Goal: Task Accomplishment & Management: Use online tool/utility

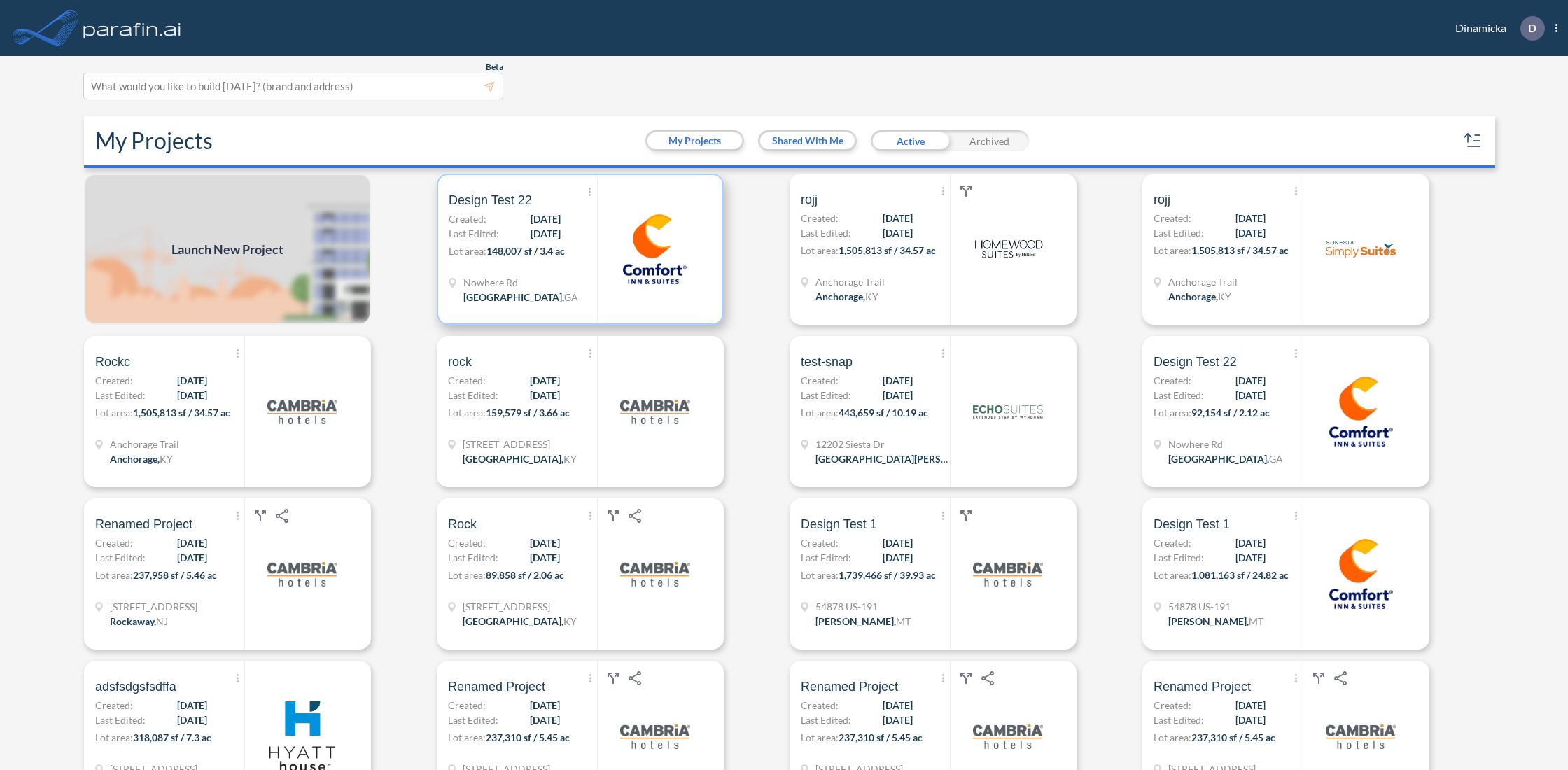
click at [641, 293] on div at bounding box center [653, 249] width 115 height 148
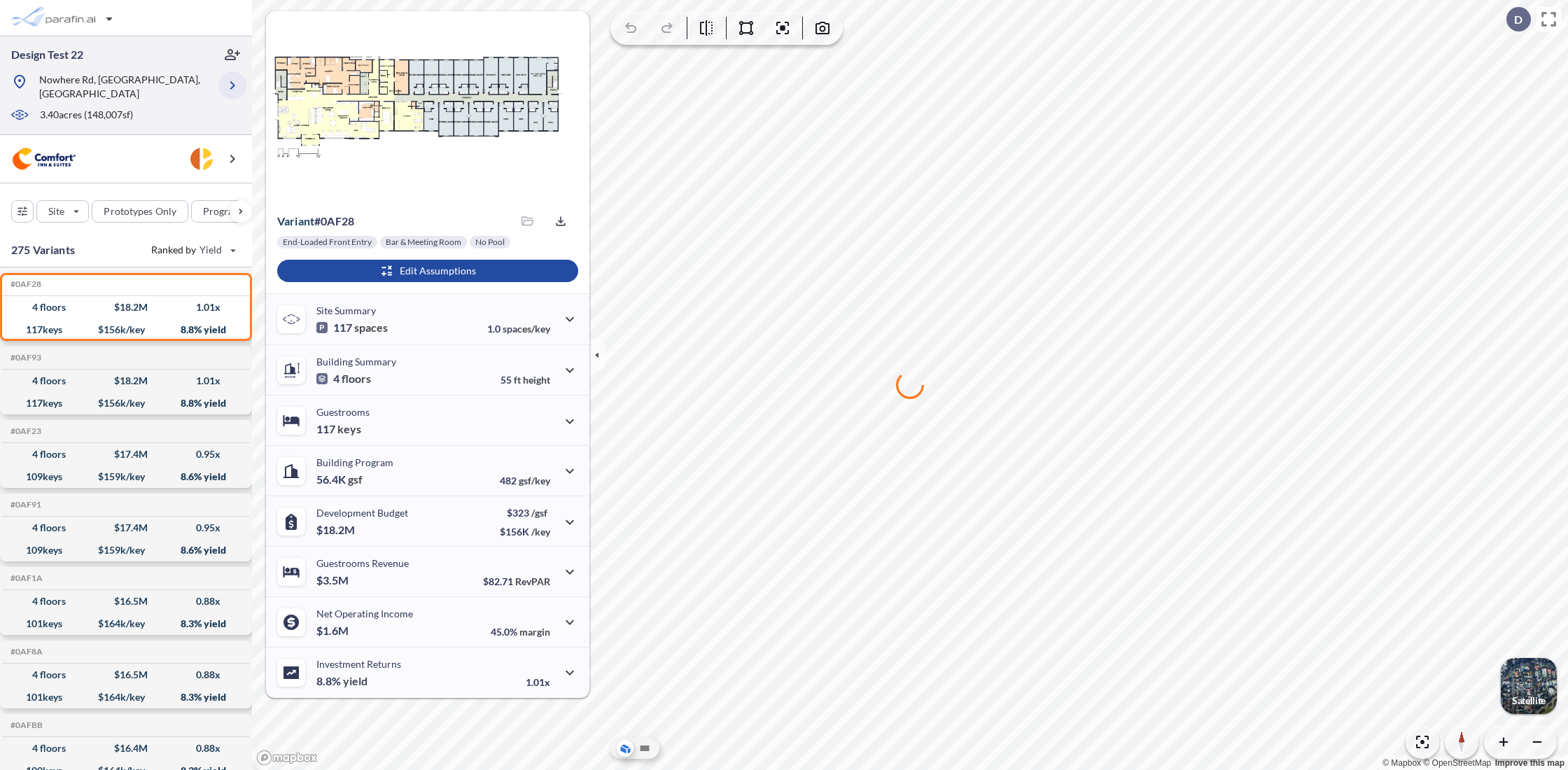
click at [229, 83] on icon "button" at bounding box center [232, 85] width 17 height 17
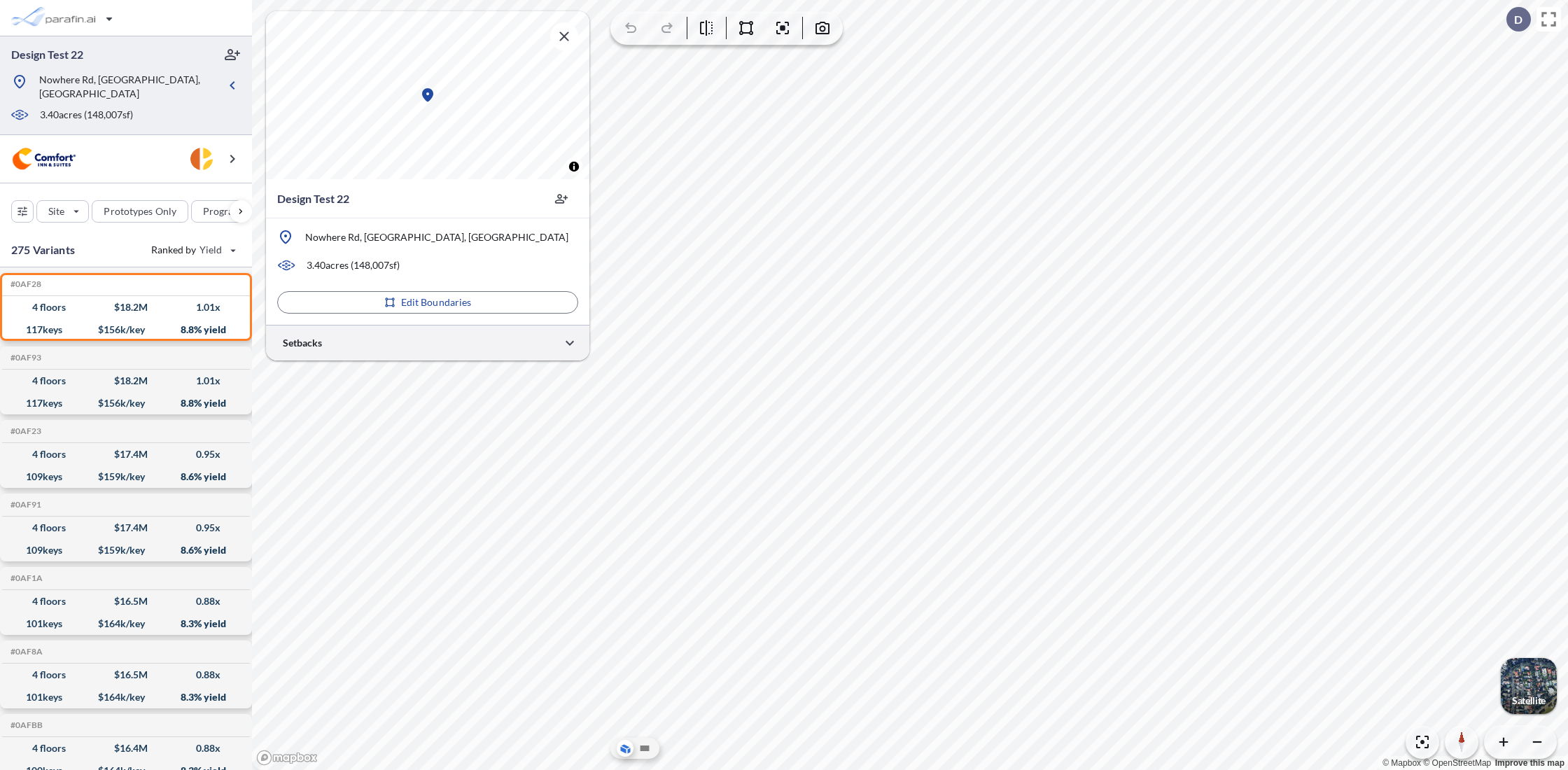
click at [473, 344] on div at bounding box center [427, 343] width 324 height 36
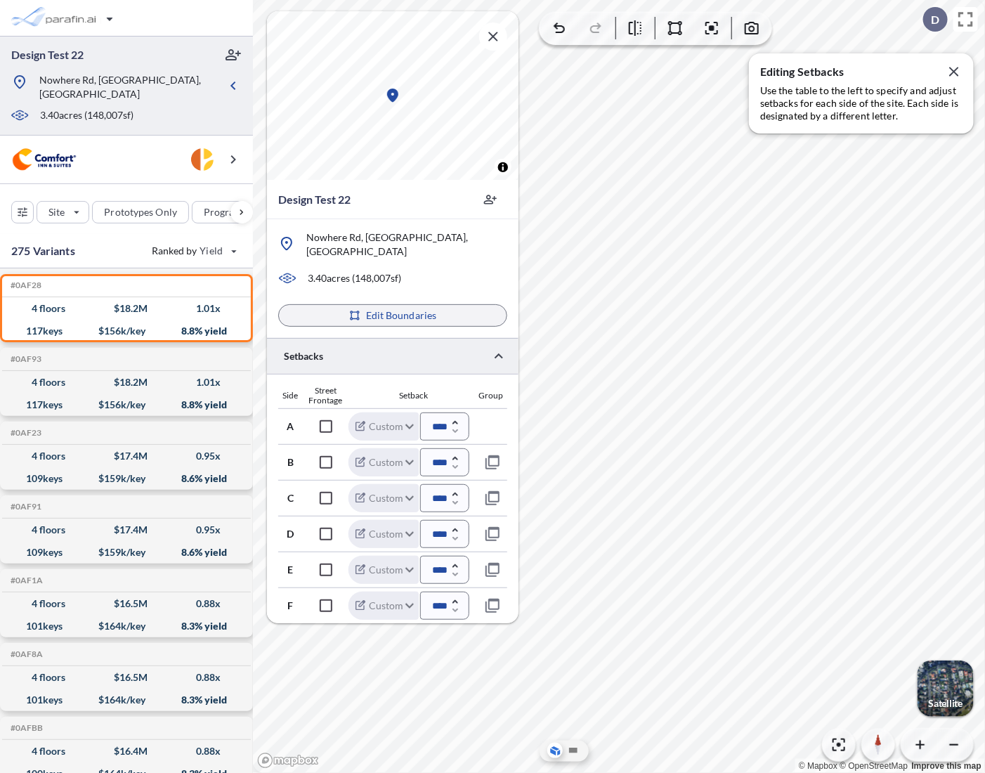
click at [418, 304] on button "Edit Boundaries" at bounding box center [392, 315] width 229 height 22
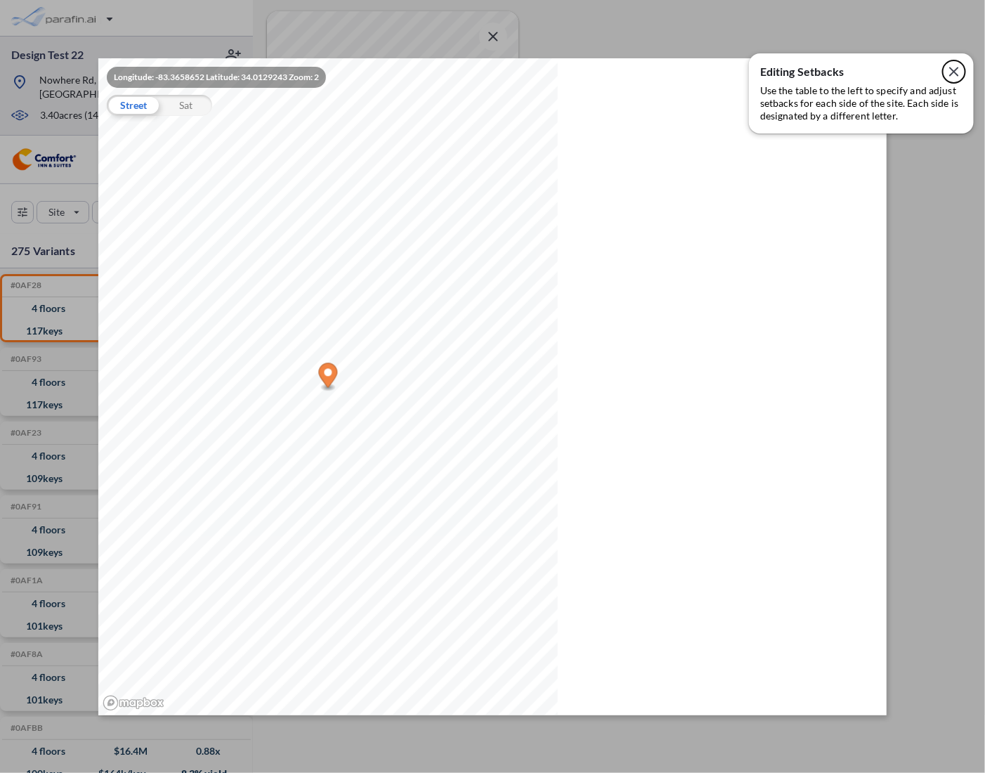
click at [954, 70] on icon "button" at bounding box center [953, 71] width 9 height 9
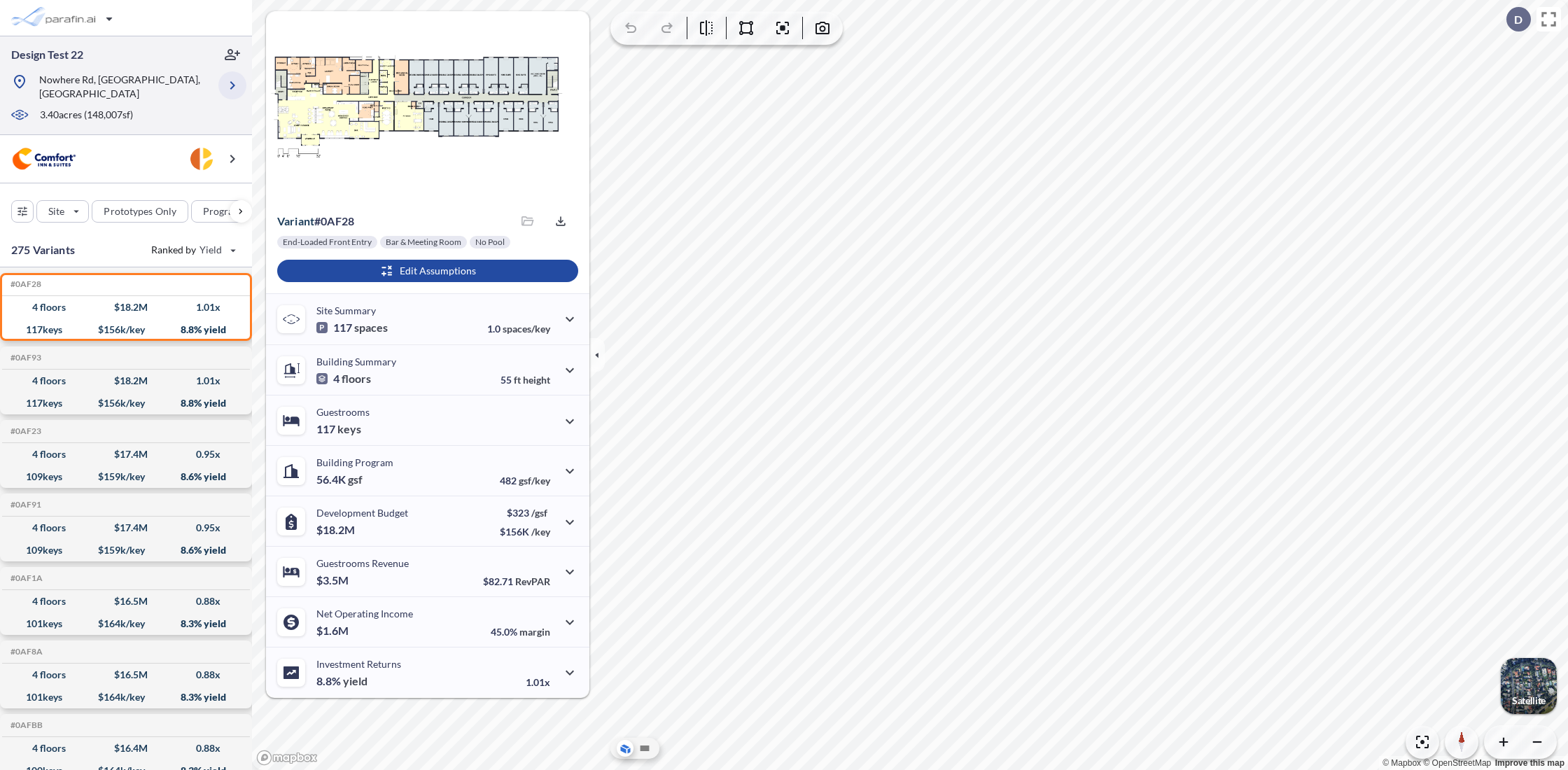
click at [229, 81] on icon "button" at bounding box center [232, 85] width 17 height 17
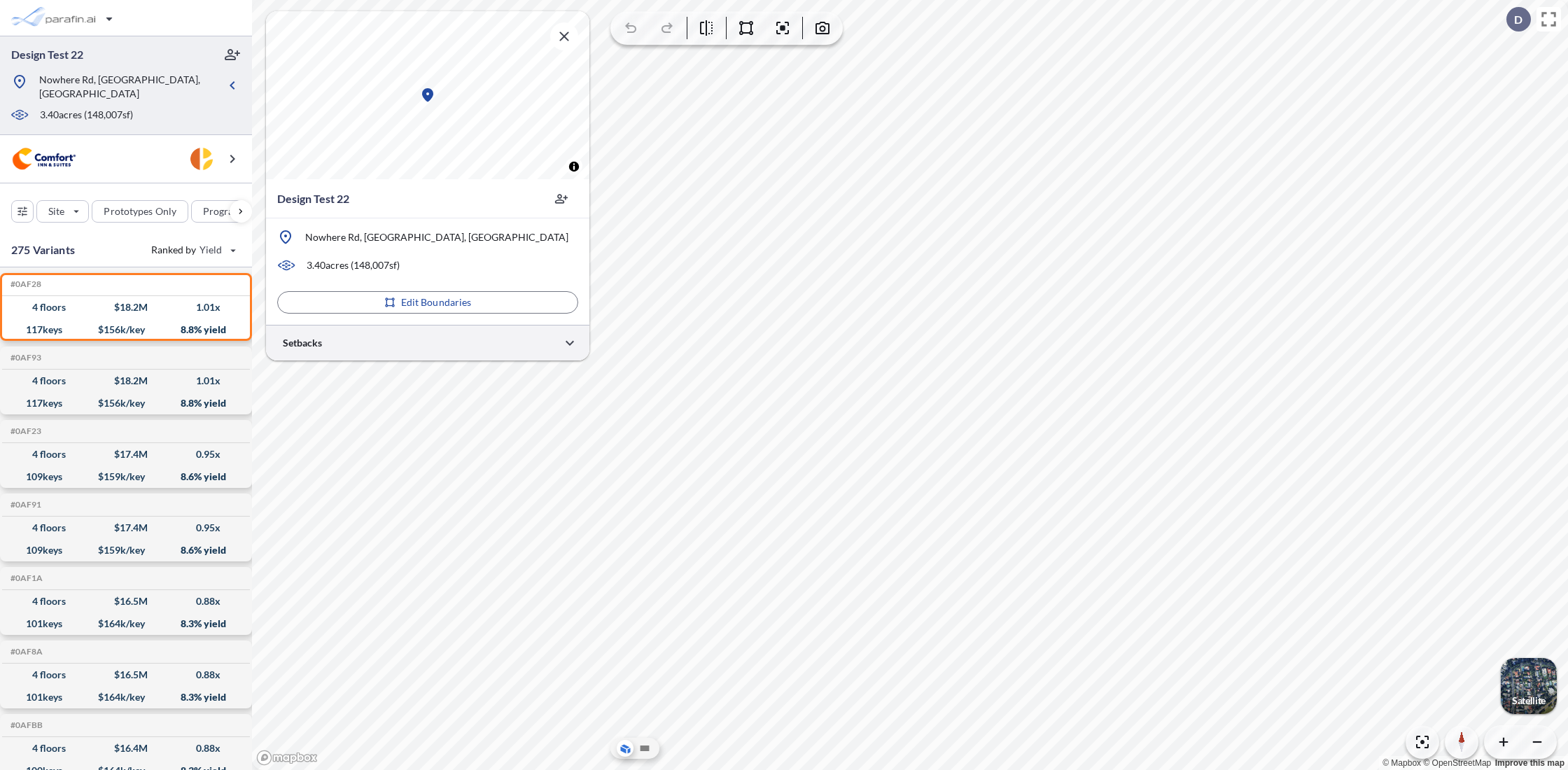
click at [465, 336] on div at bounding box center [427, 343] width 324 height 36
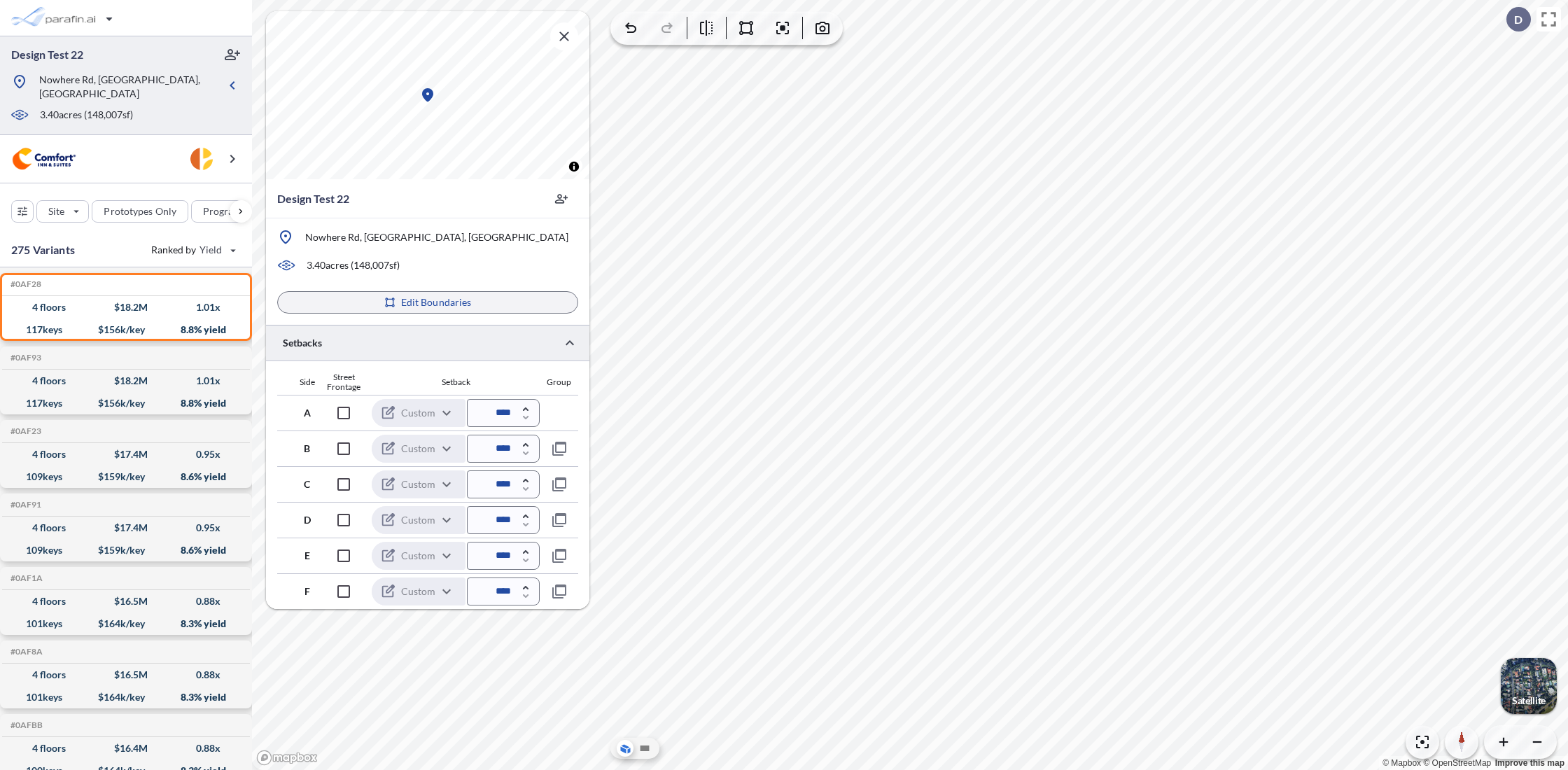
click at [449, 298] on p "Edit Boundaries" at bounding box center [436, 303] width 71 height 14
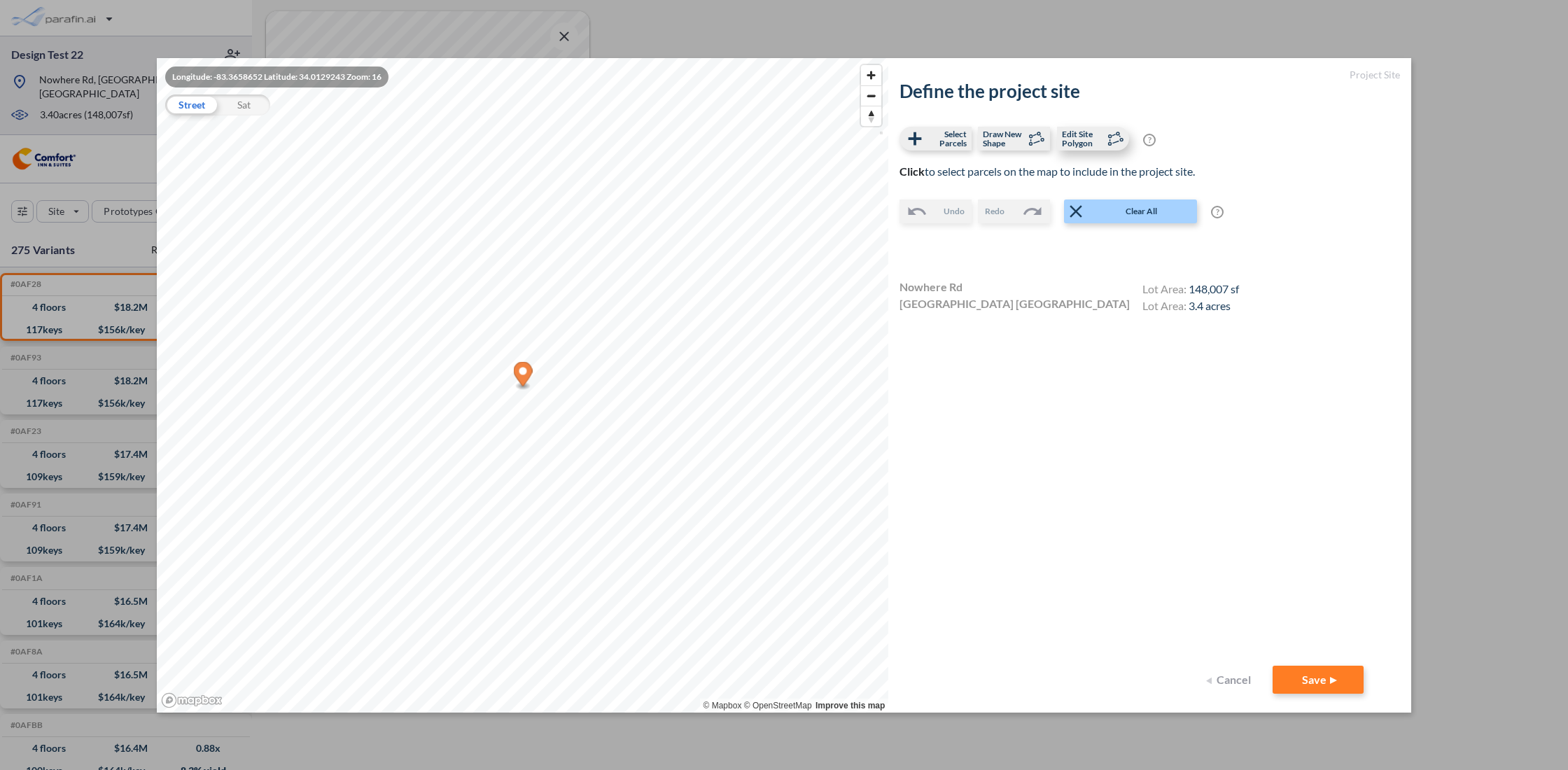
click at [980, 137] on span "Edit Site Polygon" at bounding box center [1082, 138] width 41 height 18
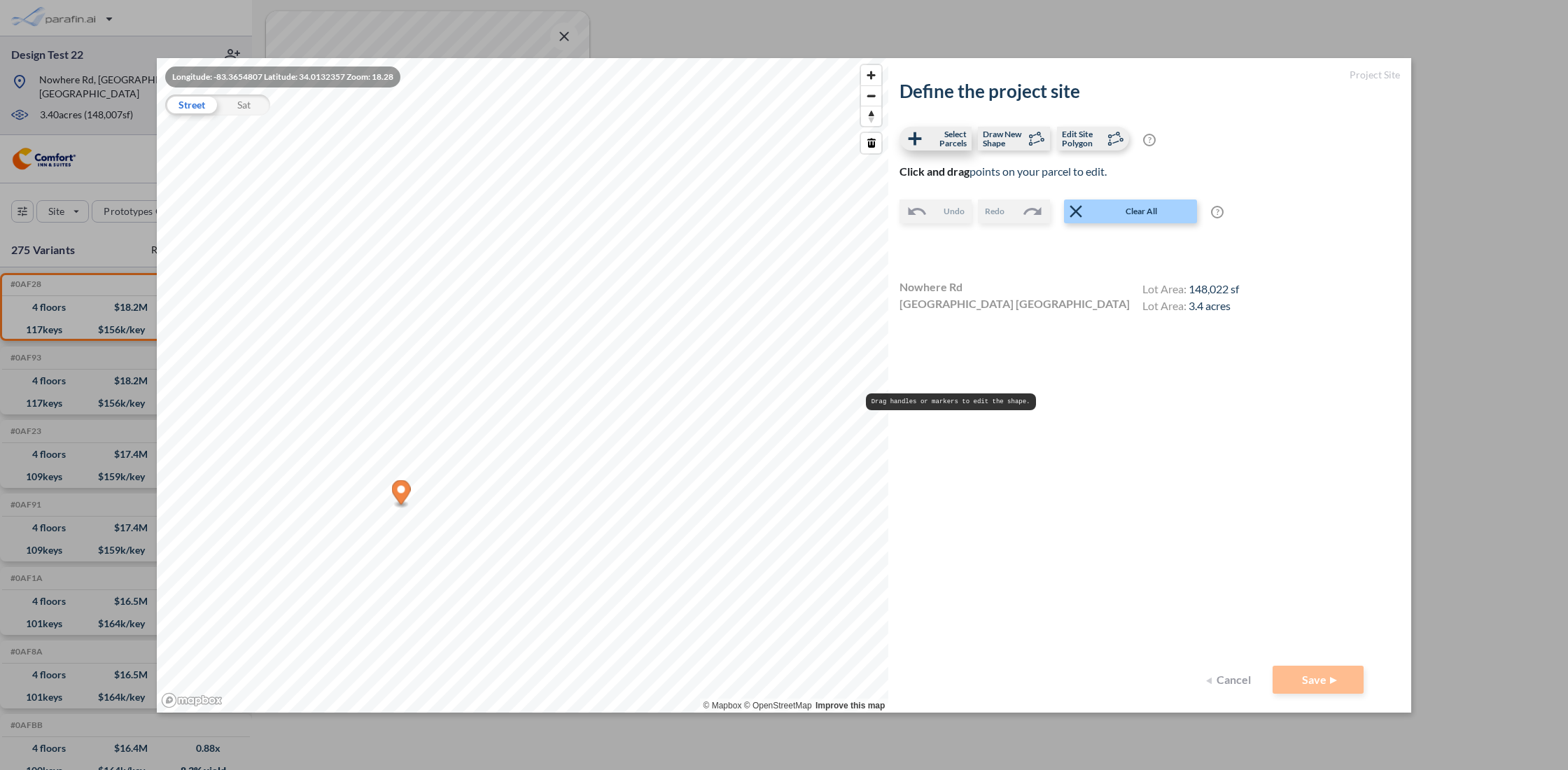
click at [954, 145] on span "Select Parcels" at bounding box center [945, 138] width 41 height 18
click at [980, 672] on button "Save" at bounding box center [1317, 679] width 91 height 28
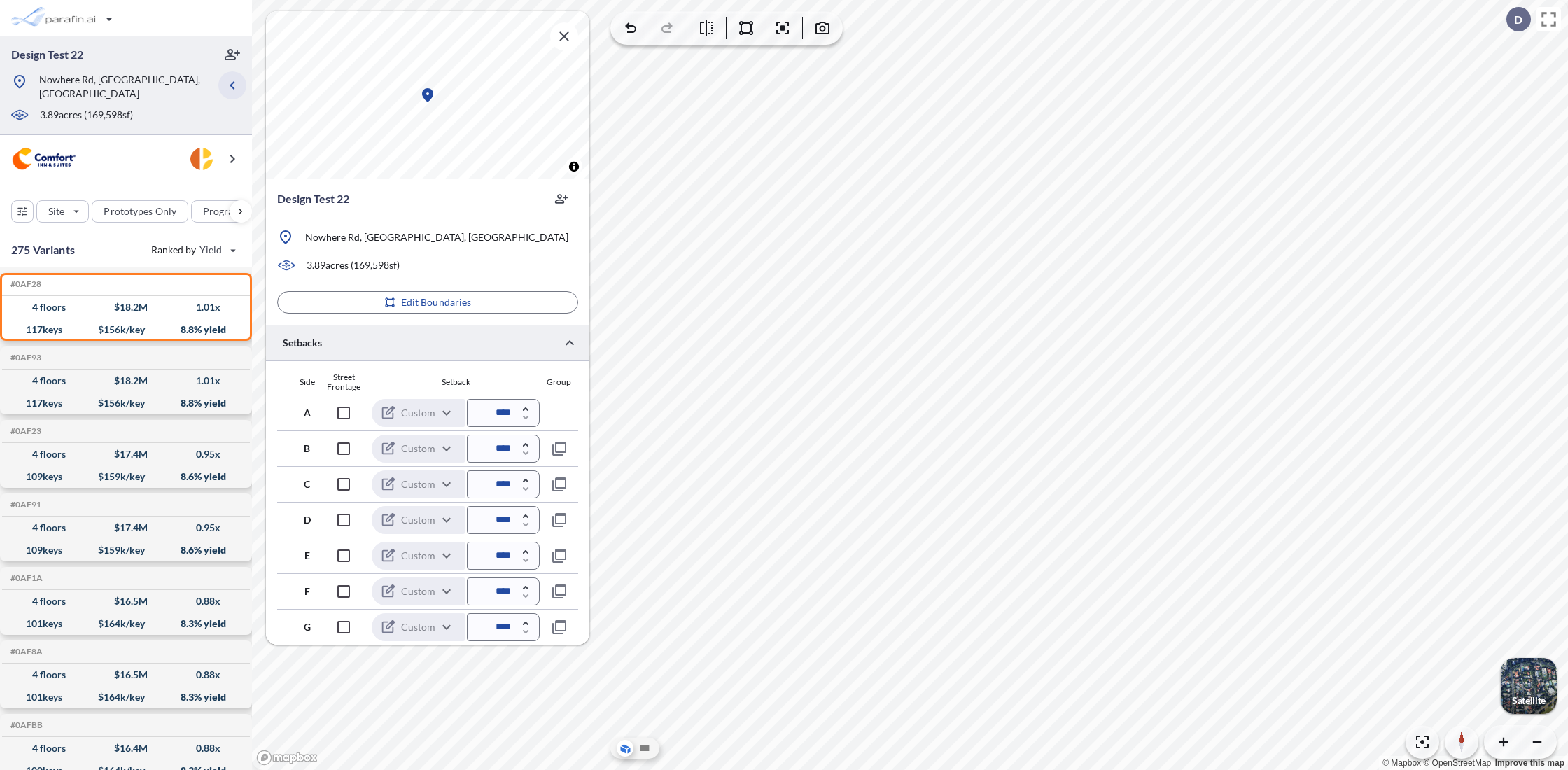
click at [231, 82] on icon "button" at bounding box center [231, 86] width 5 height 8
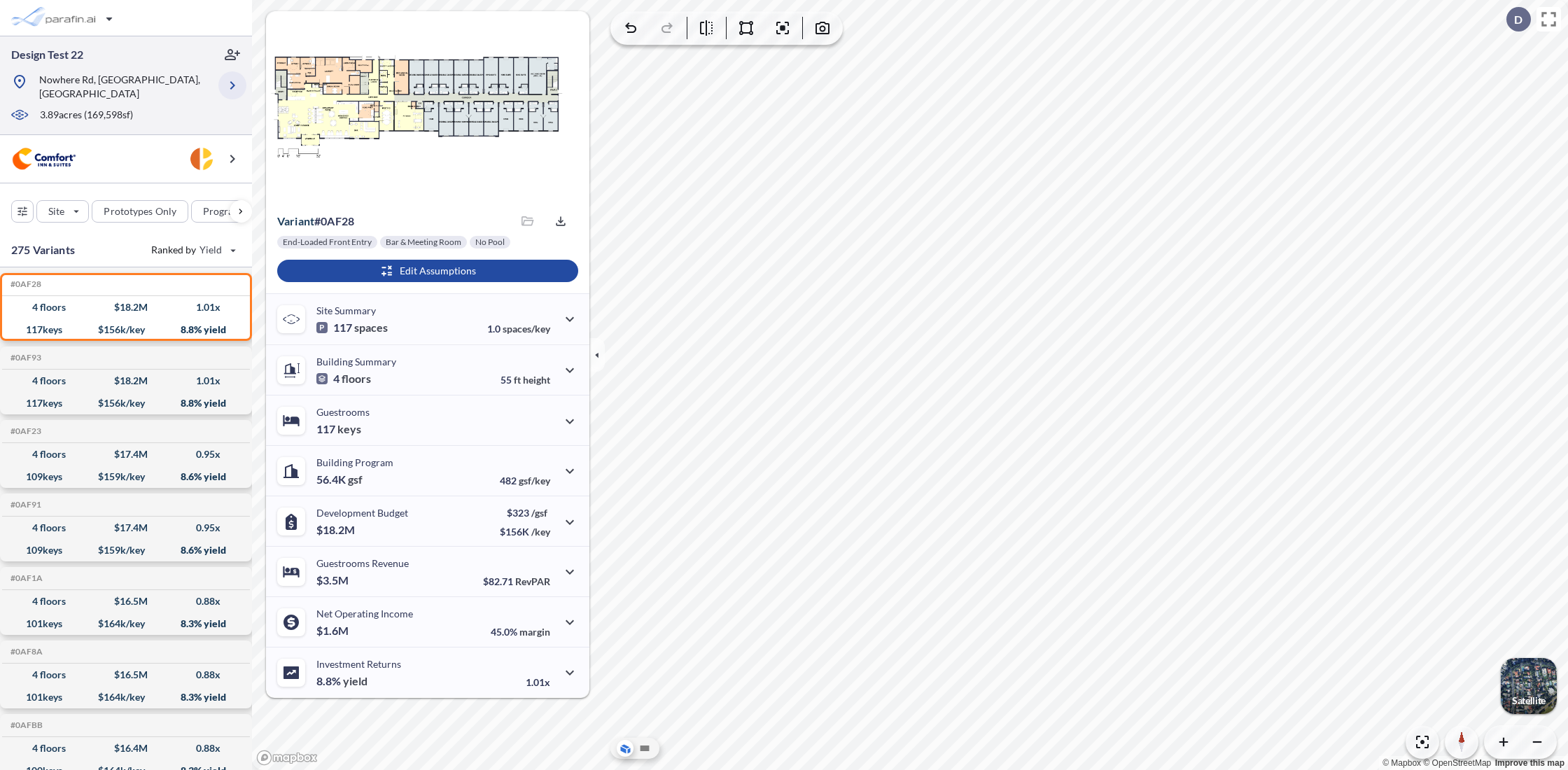
click at [234, 82] on icon "button" at bounding box center [232, 86] width 5 height 8
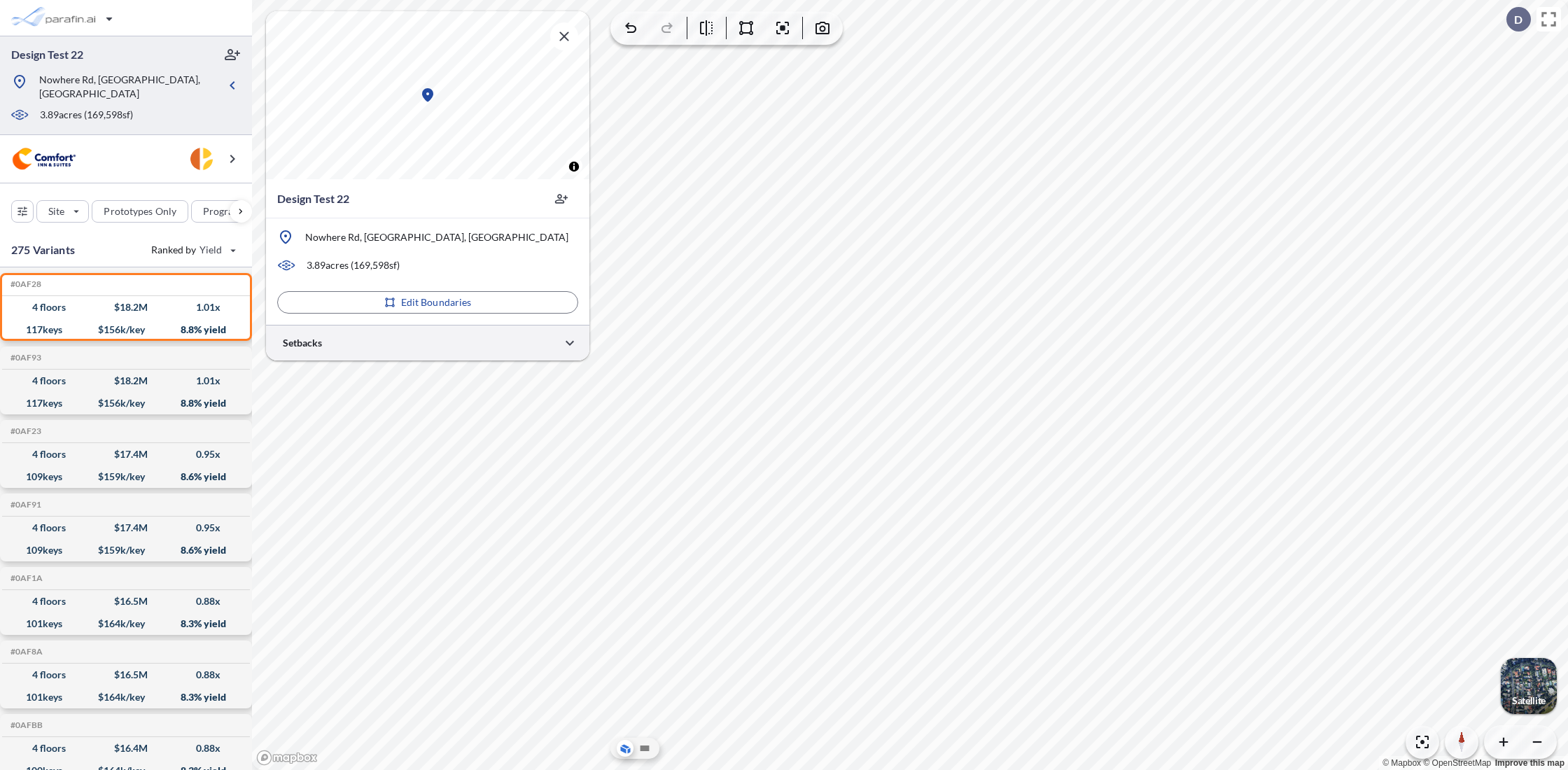
click at [445, 344] on div at bounding box center [427, 343] width 324 height 36
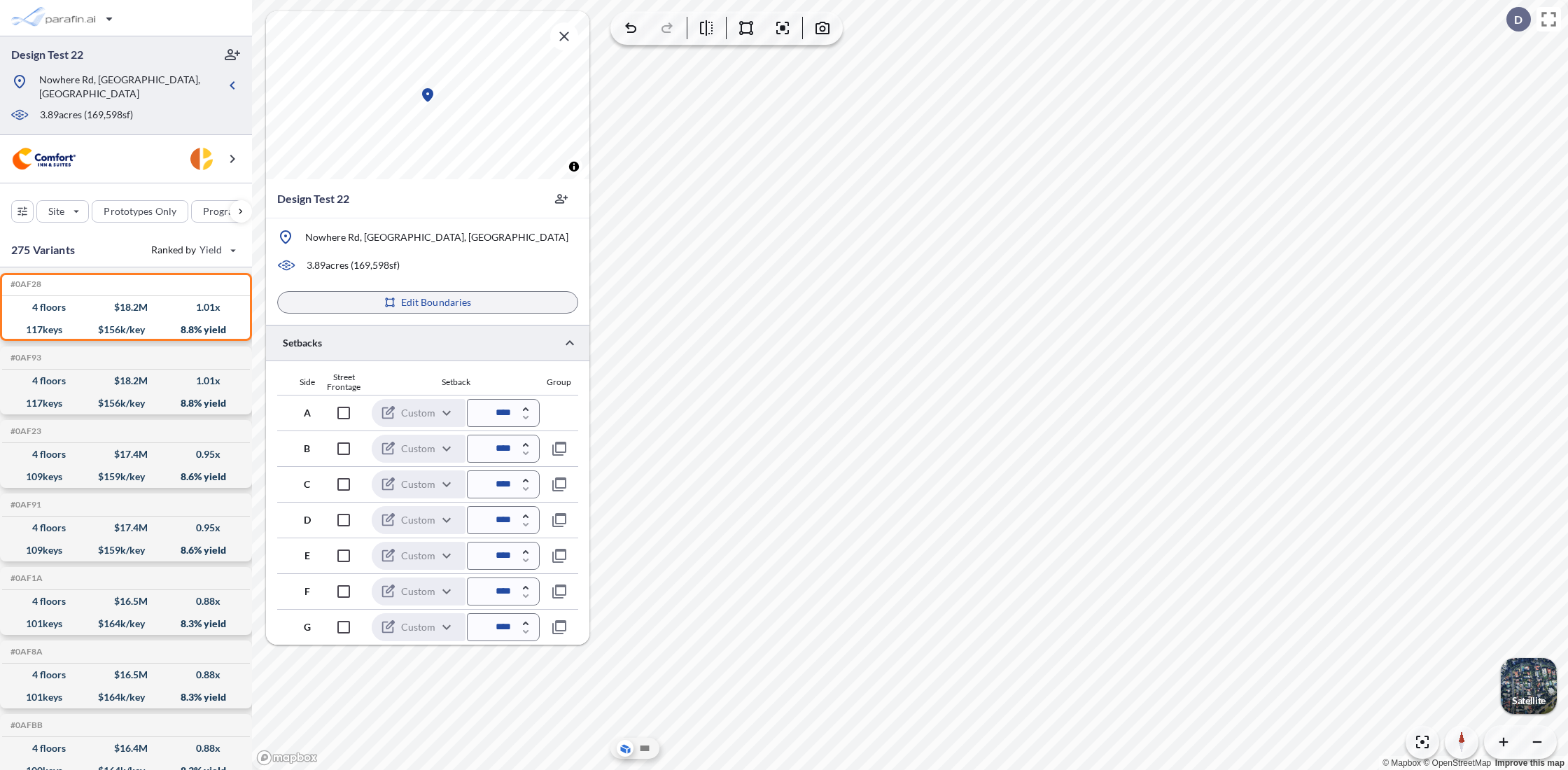
click at [229, 81] on icon "button" at bounding box center [232, 85] width 17 height 17
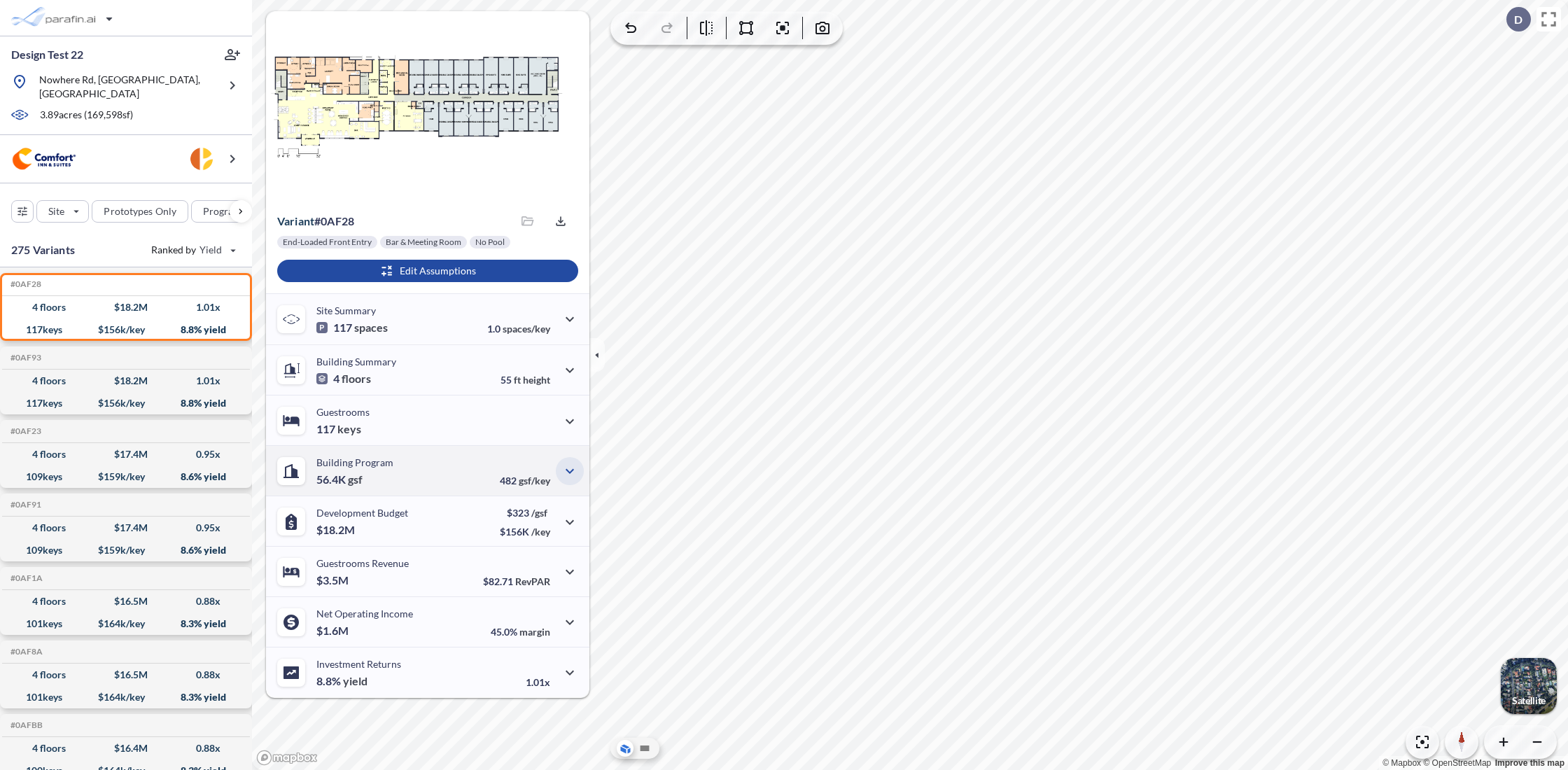
click at [571, 471] on icon "button" at bounding box center [570, 470] width 8 height 5
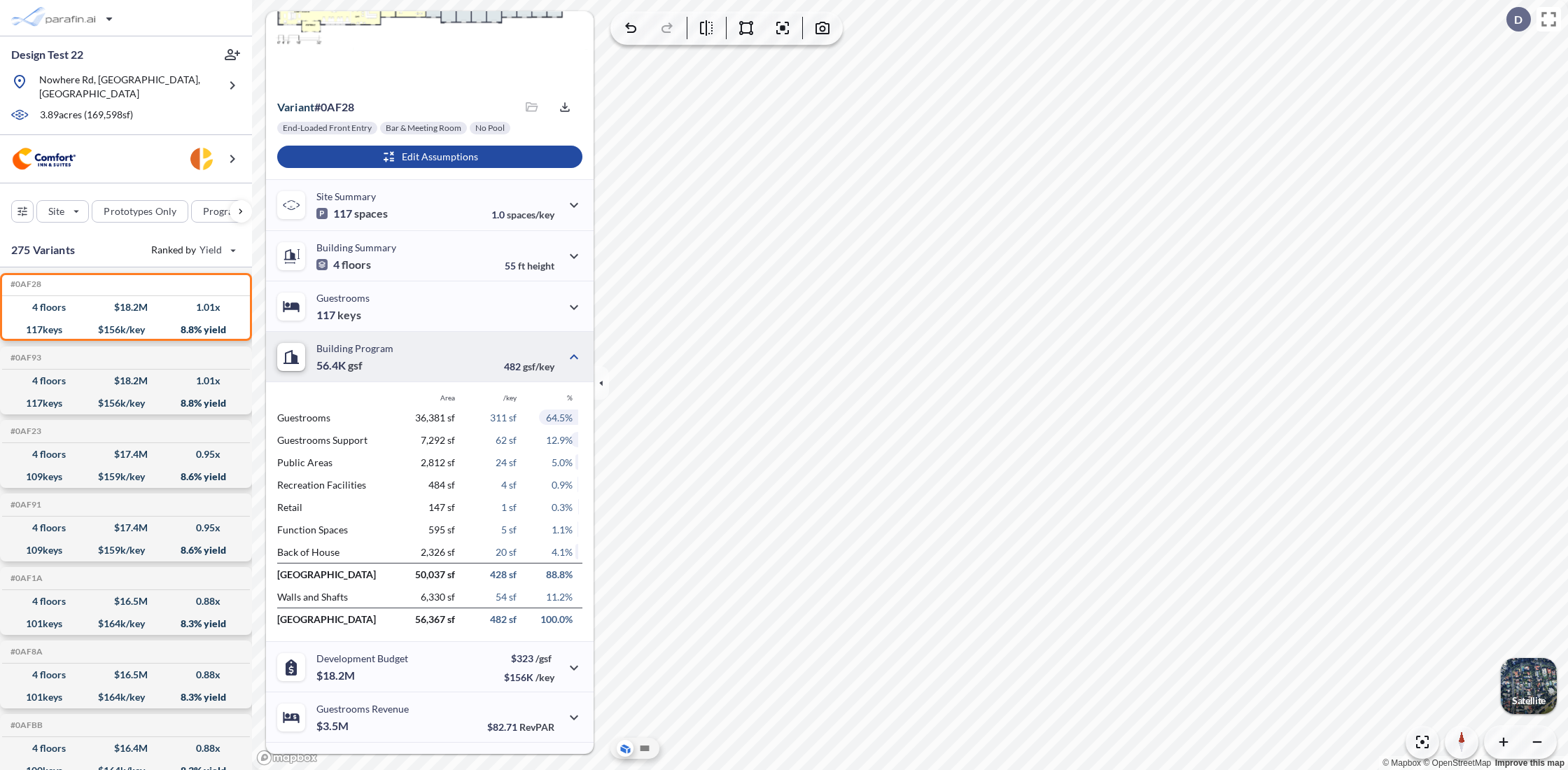
scroll to position [202, 0]
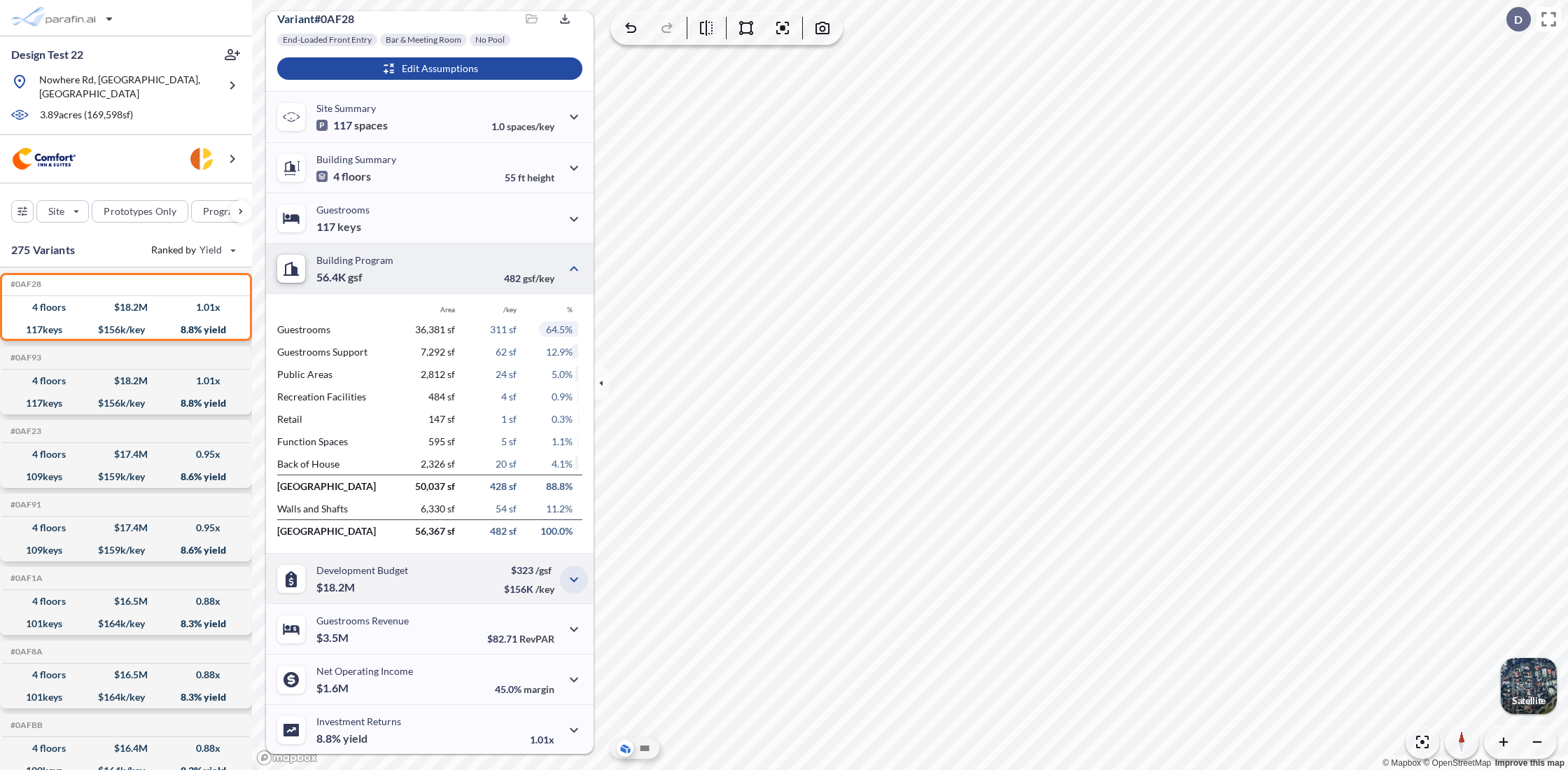
click at [566, 581] on icon "button" at bounding box center [574, 579] width 17 height 17
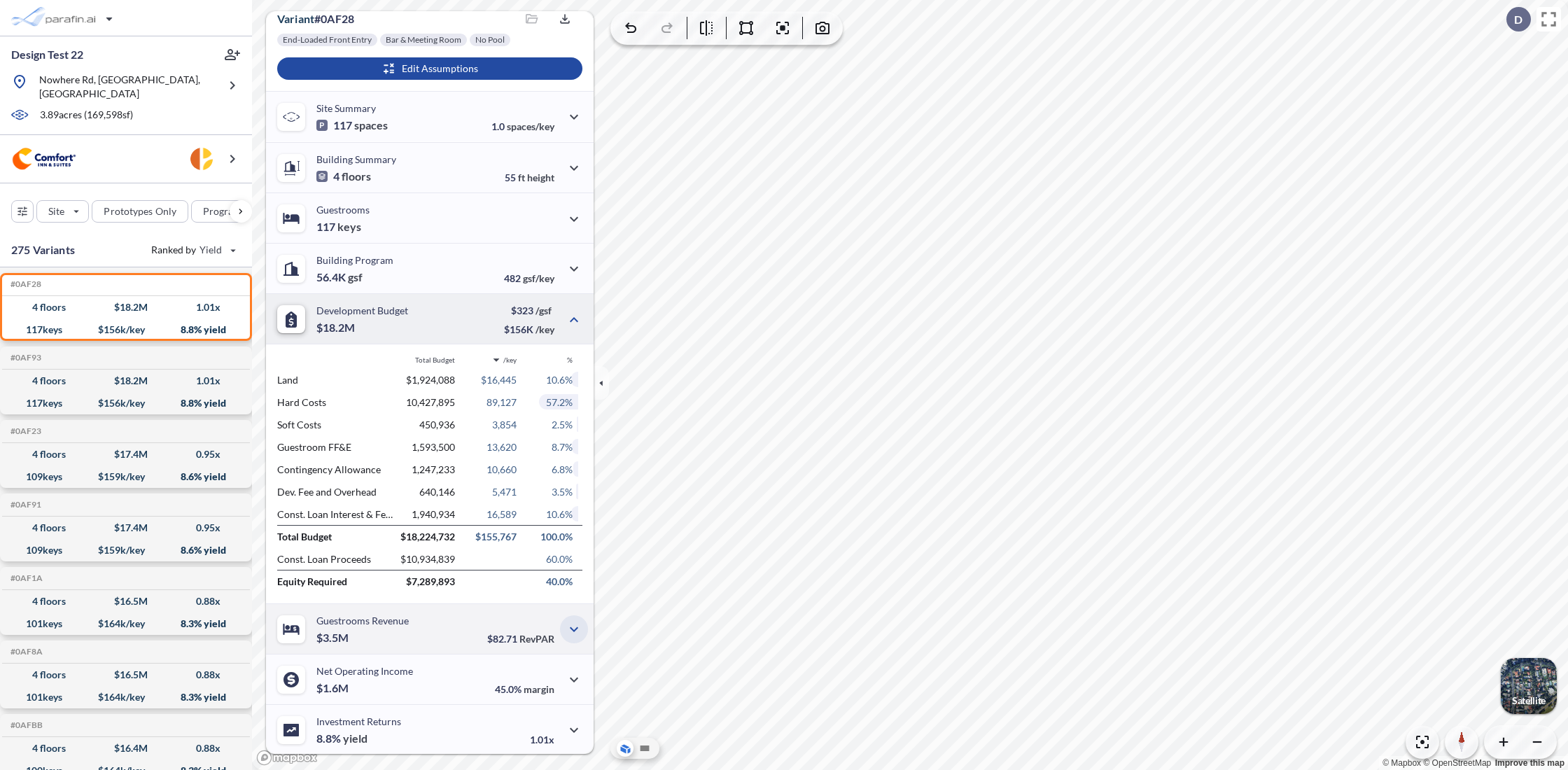
click at [570, 637] on button "button" at bounding box center [574, 630] width 28 height 28
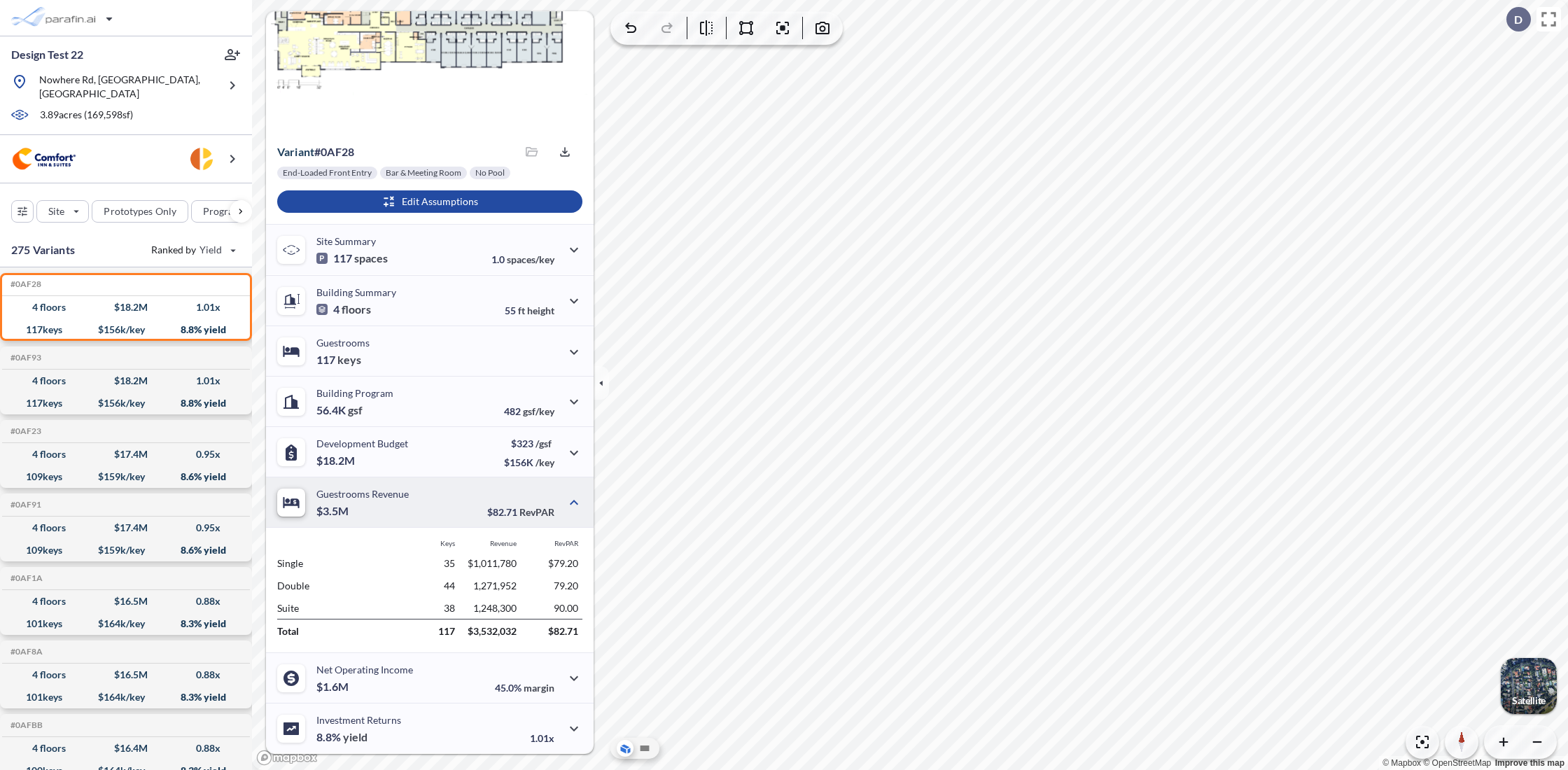
scroll to position [68, 0]
click at [570, 676] on icon "button" at bounding box center [574, 678] width 8 height 5
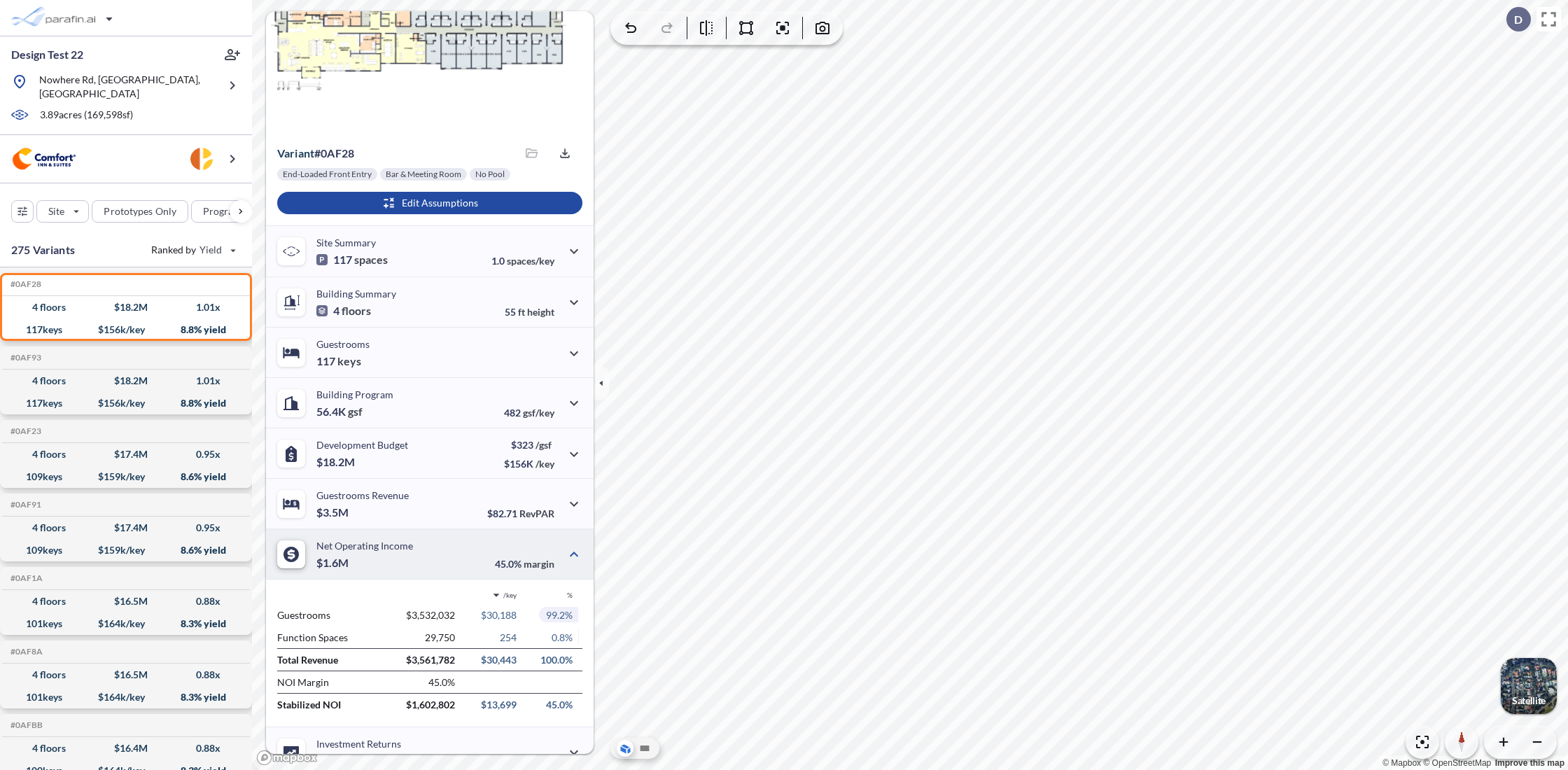
scroll to position [91, 0]
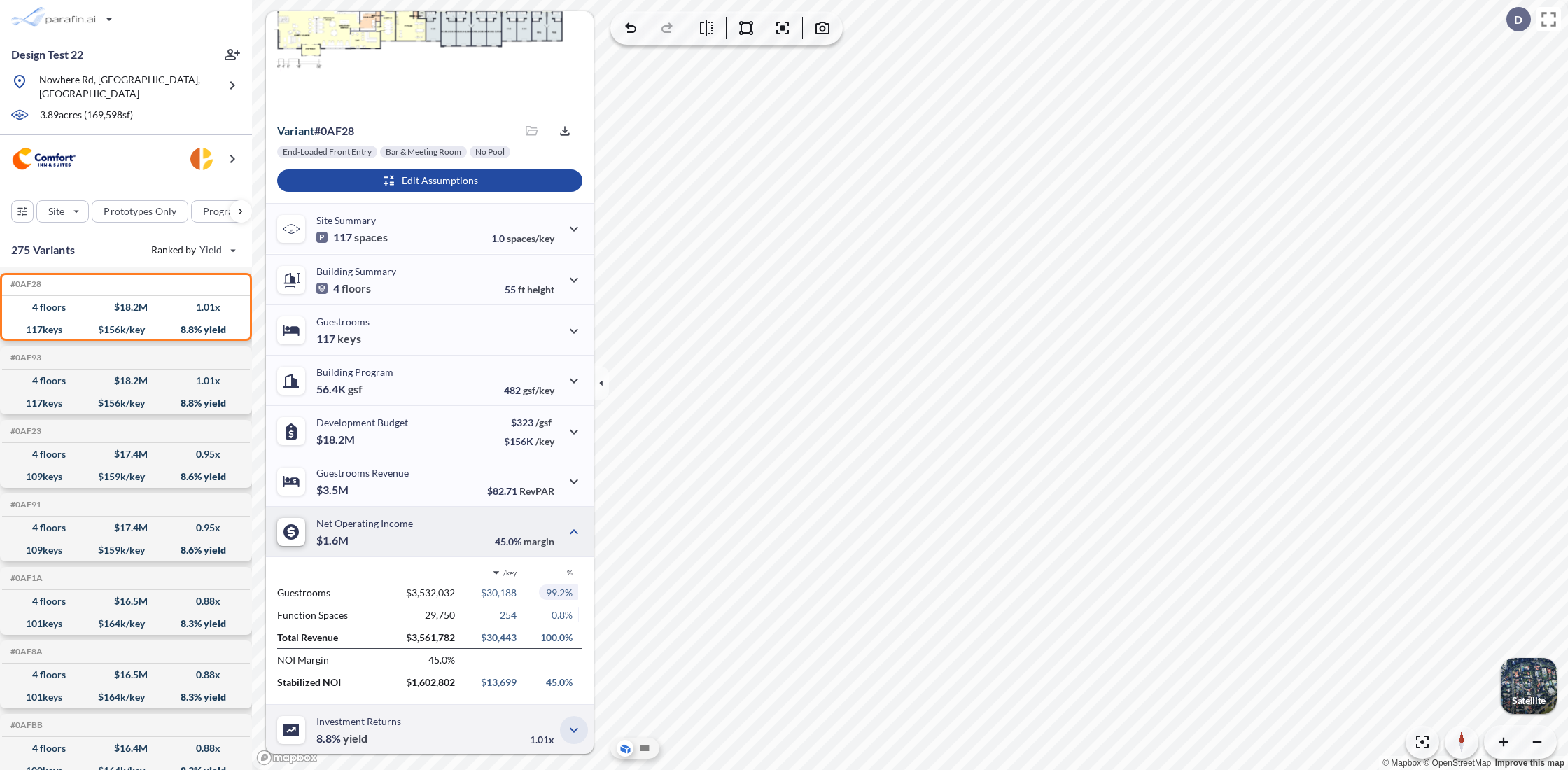
click at [572, 731] on icon "button" at bounding box center [574, 729] width 17 height 17
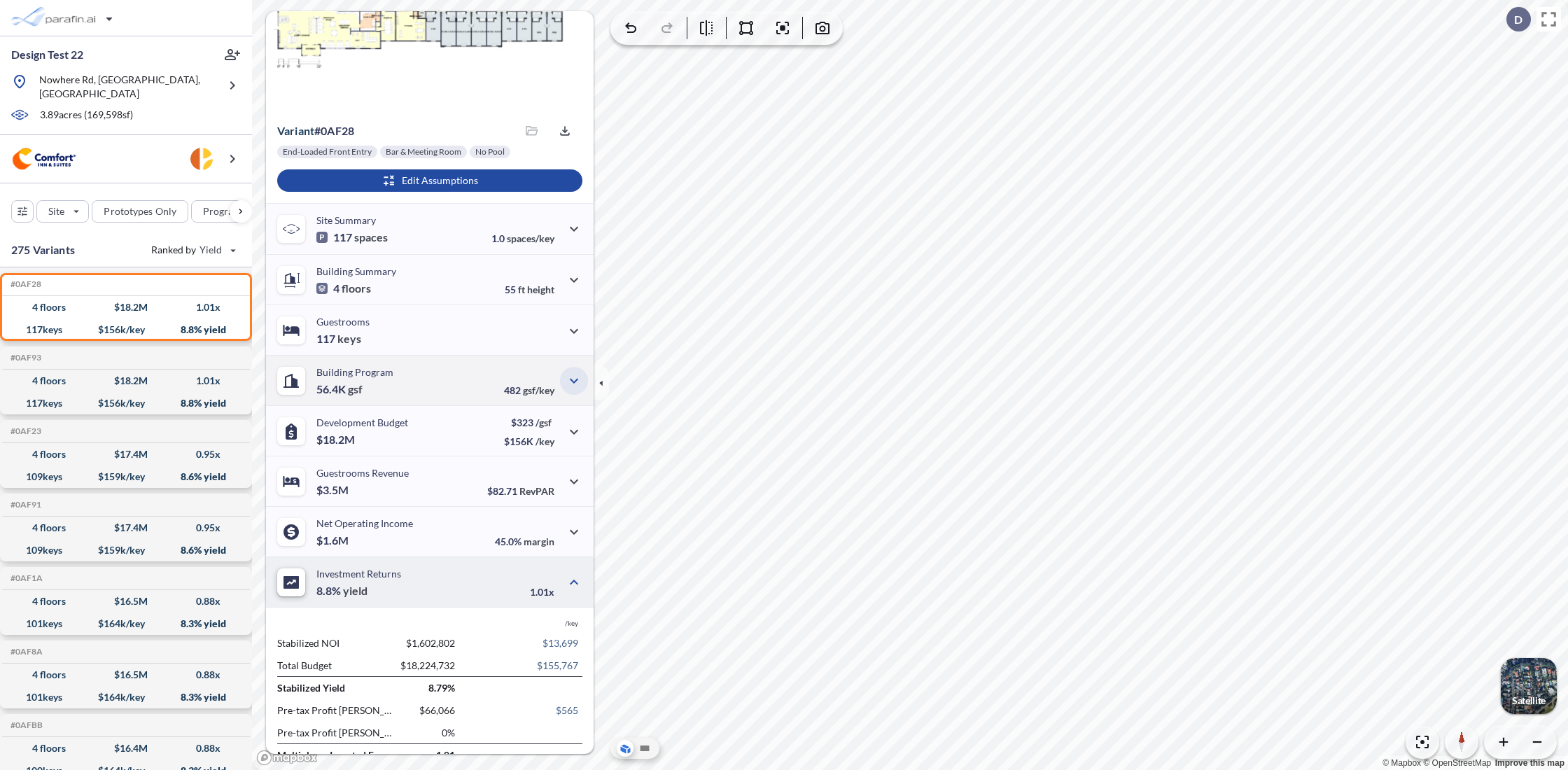
click at [568, 378] on icon "button" at bounding box center [574, 381] width 17 height 17
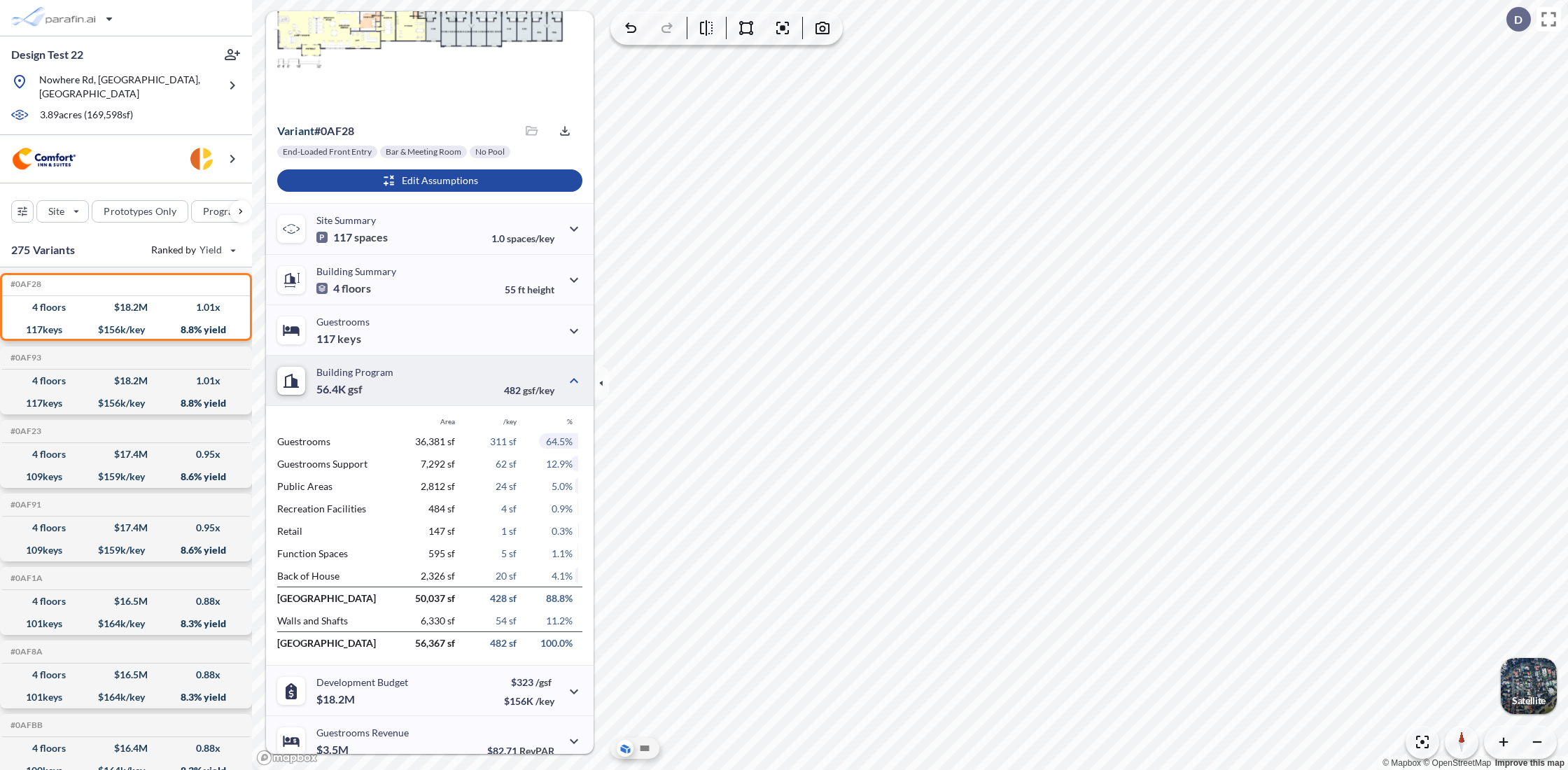
scroll to position [202, 0]
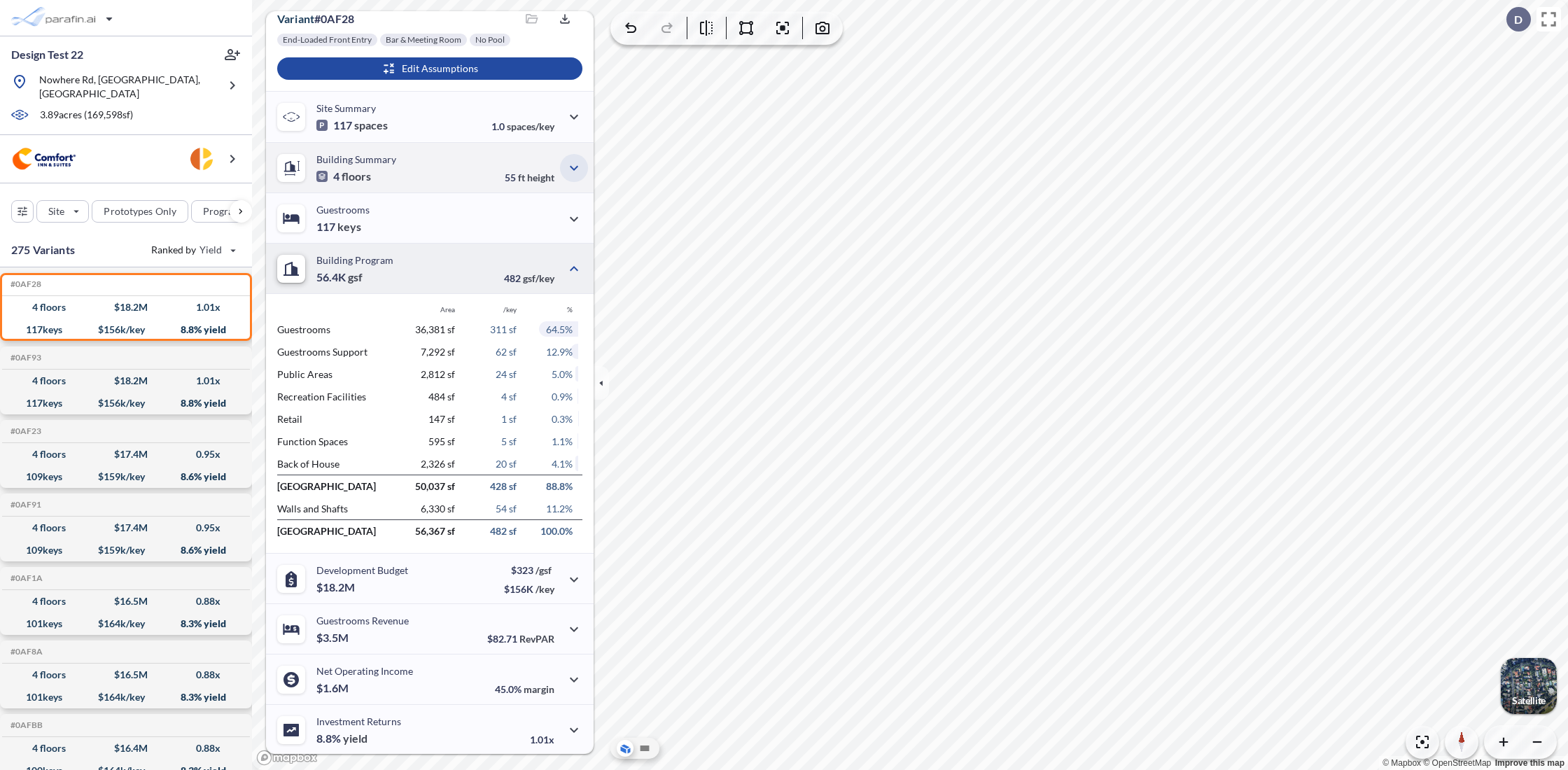
click at [572, 168] on icon "button" at bounding box center [574, 167] width 17 height 17
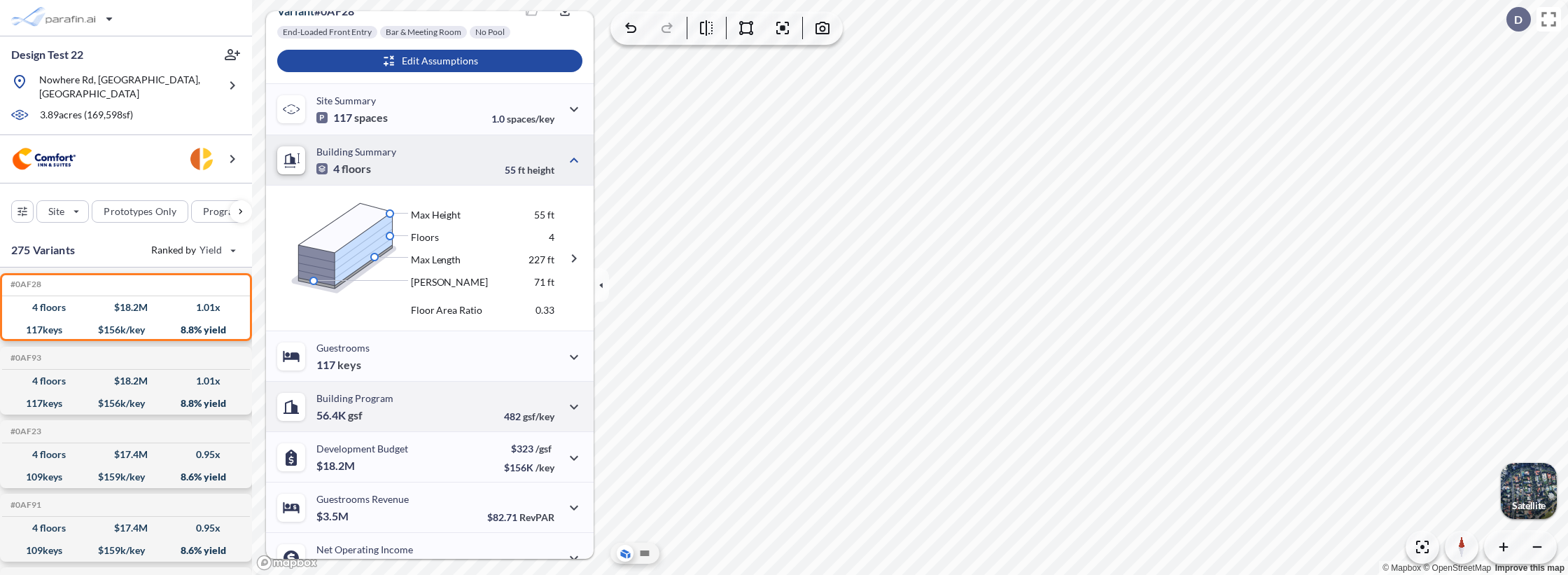
scroll to position [0, 0]
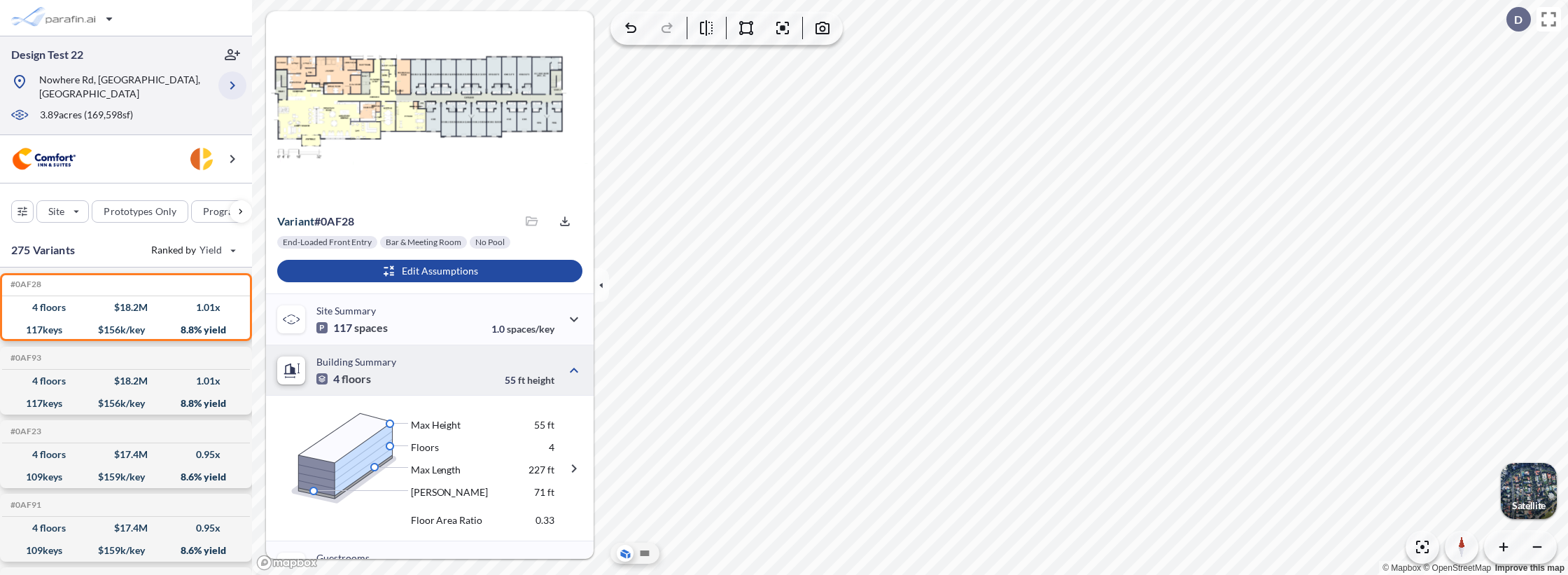
click at [232, 82] on icon "button" at bounding box center [232, 85] width 17 height 17
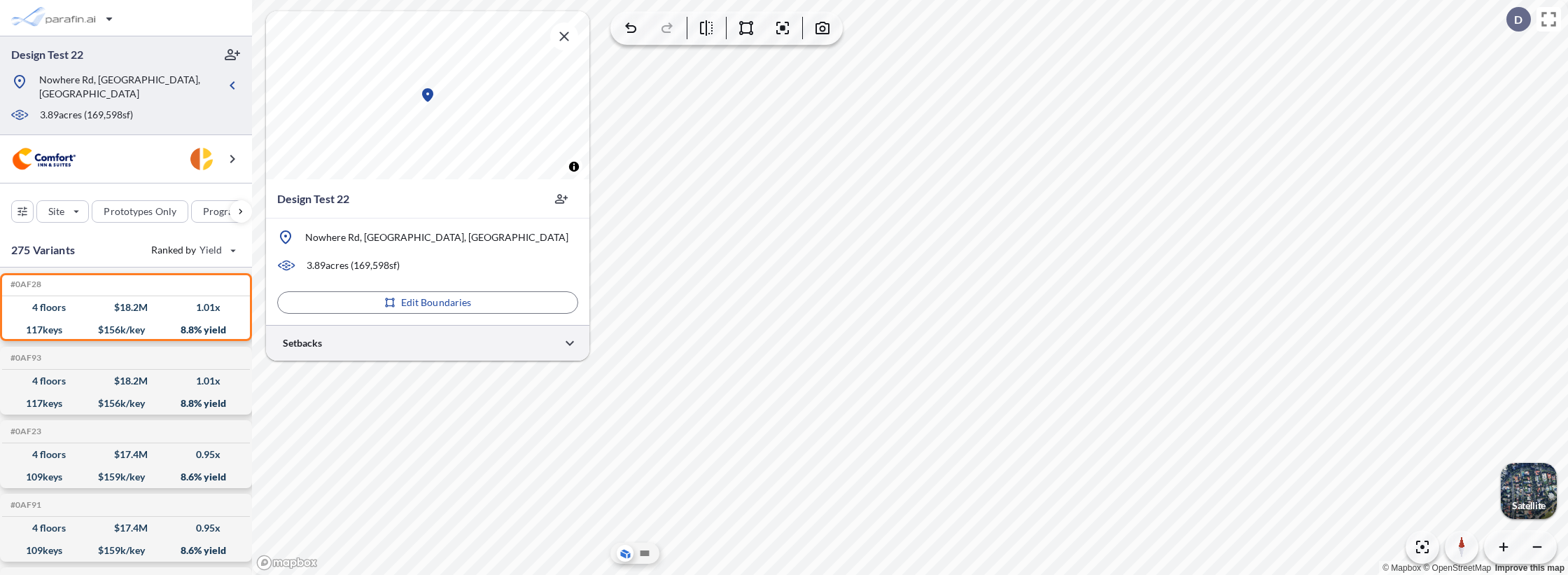
click at [483, 337] on div at bounding box center [427, 343] width 324 height 36
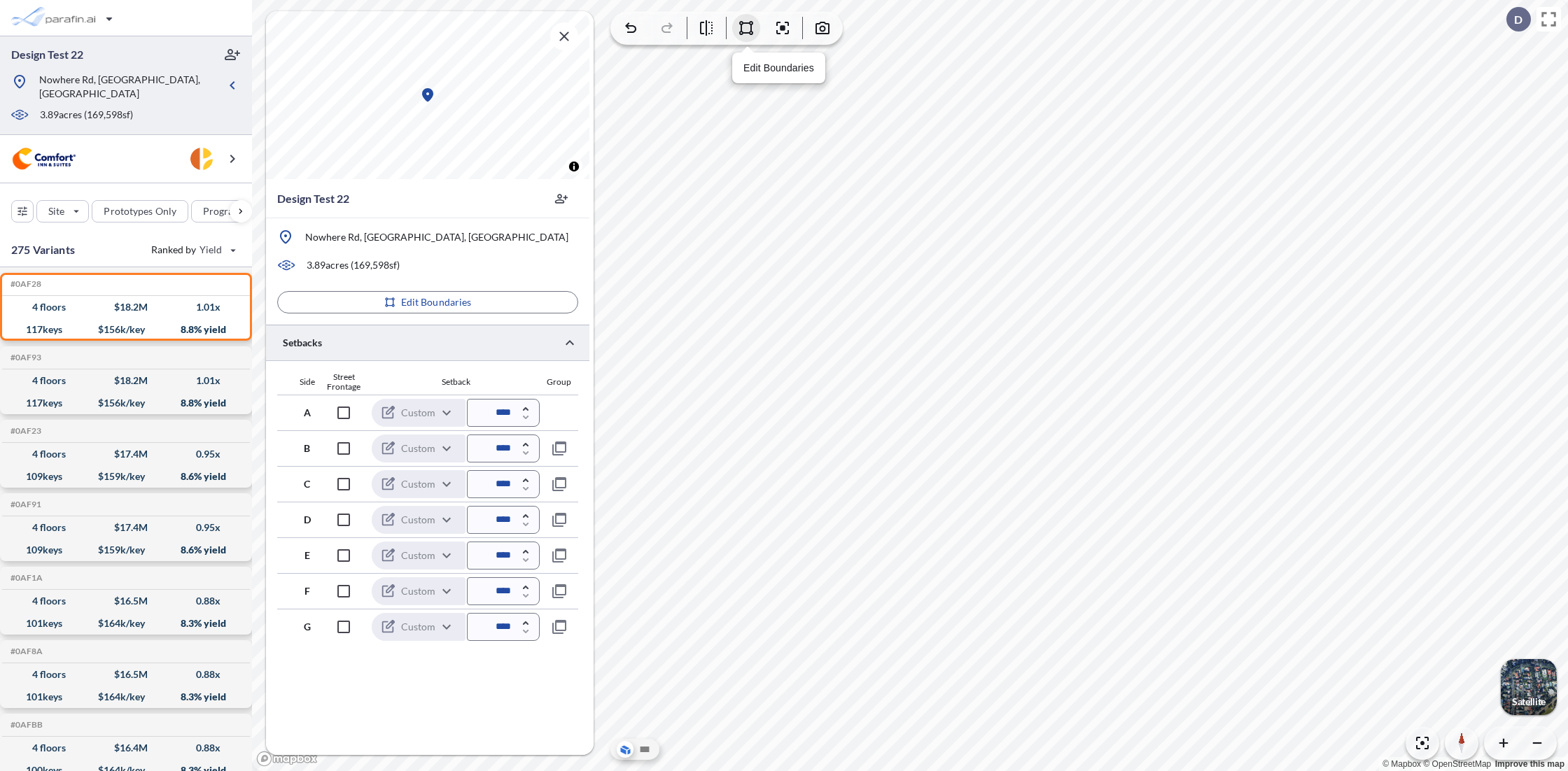
click at [745, 30] on icon "button" at bounding box center [746, 28] width 17 height 17
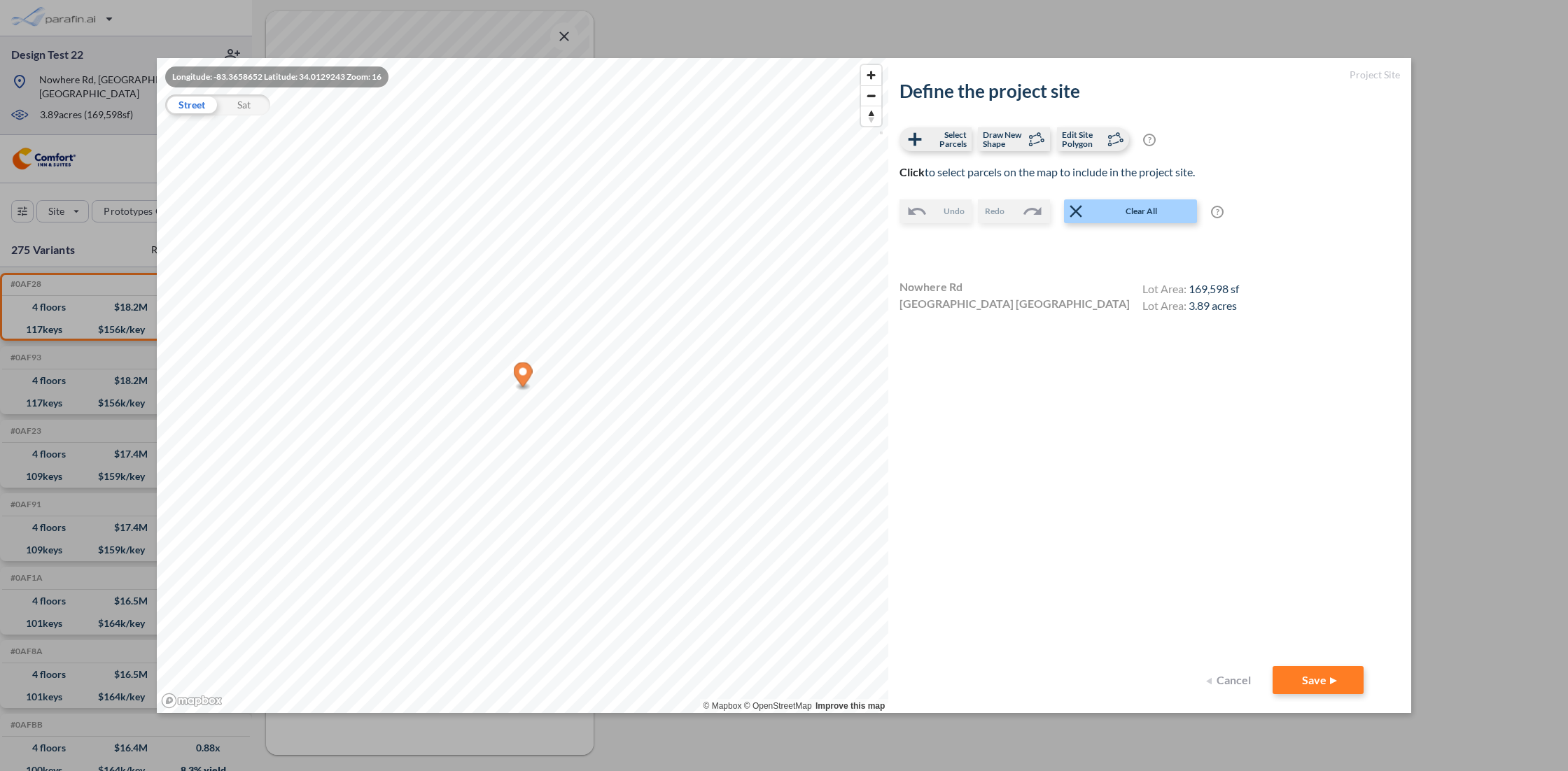
click at [980, 680] on button "Cancel" at bounding box center [1230, 680] width 56 height 28
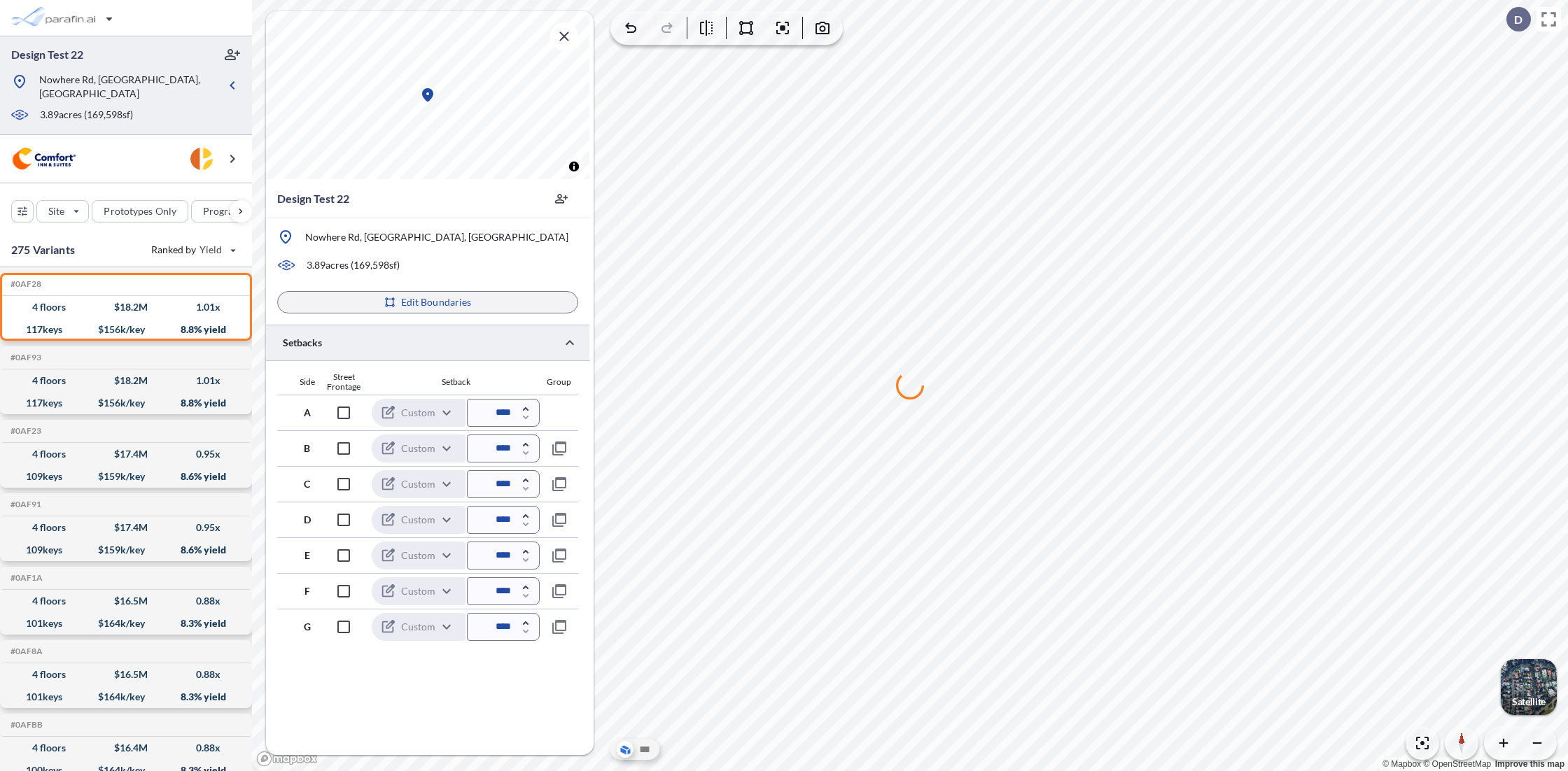
click at [420, 301] on p "Edit Boundaries" at bounding box center [436, 303] width 71 height 14
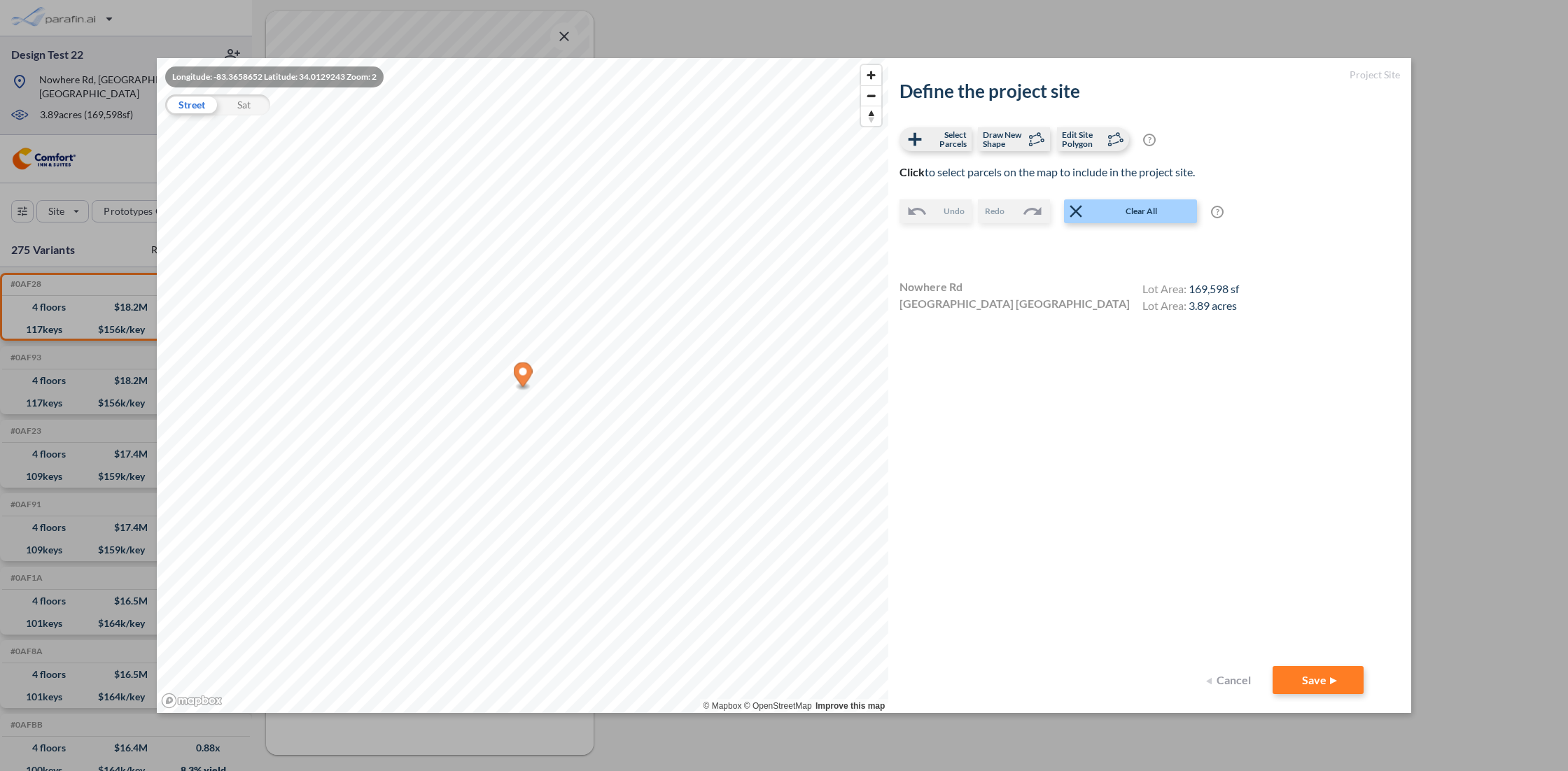
click at [980, 690] on button "Cancel" at bounding box center [1230, 680] width 56 height 28
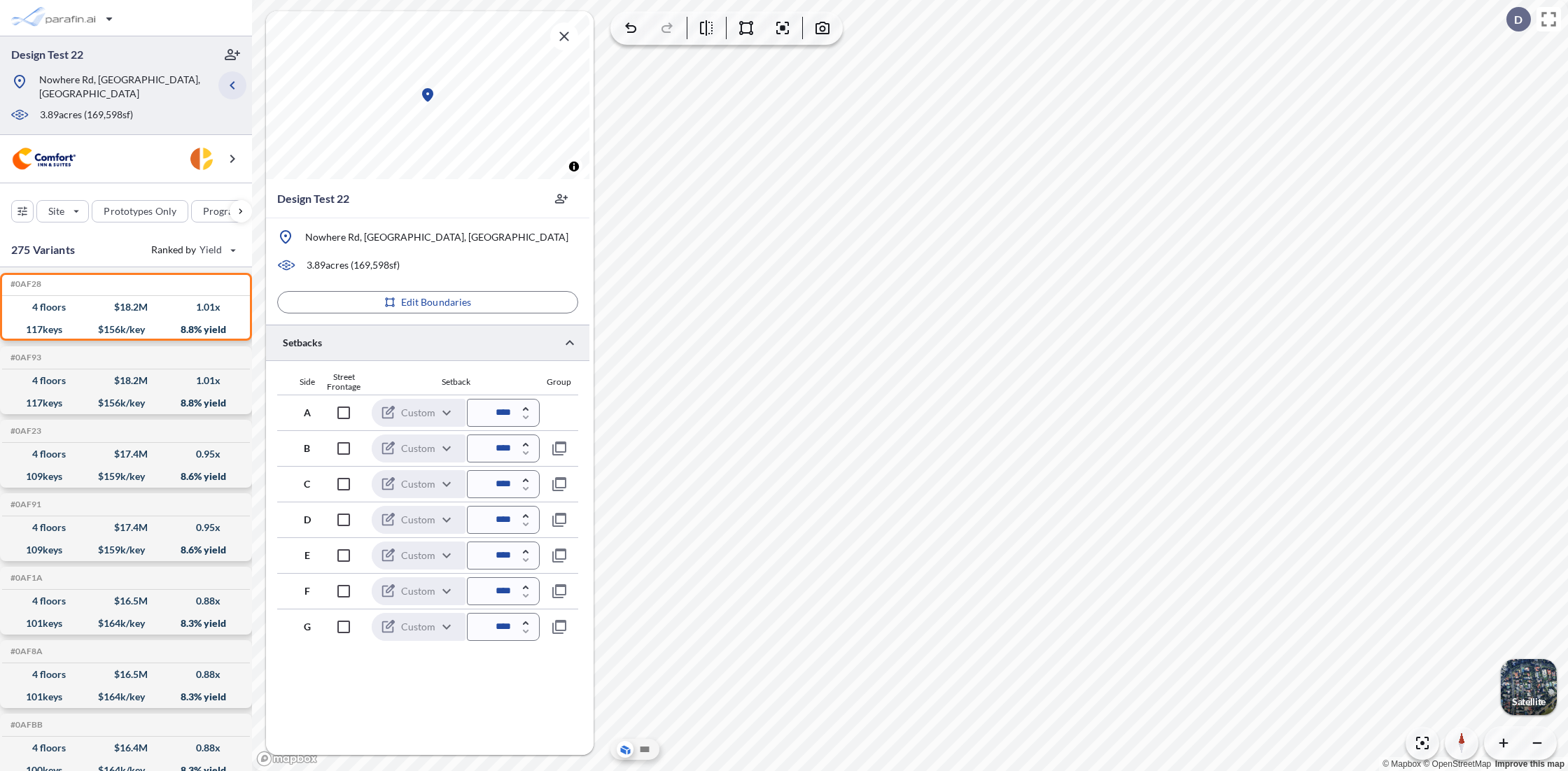
click at [232, 77] on icon "button" at bounding box center [232, 85] width 17 height 17
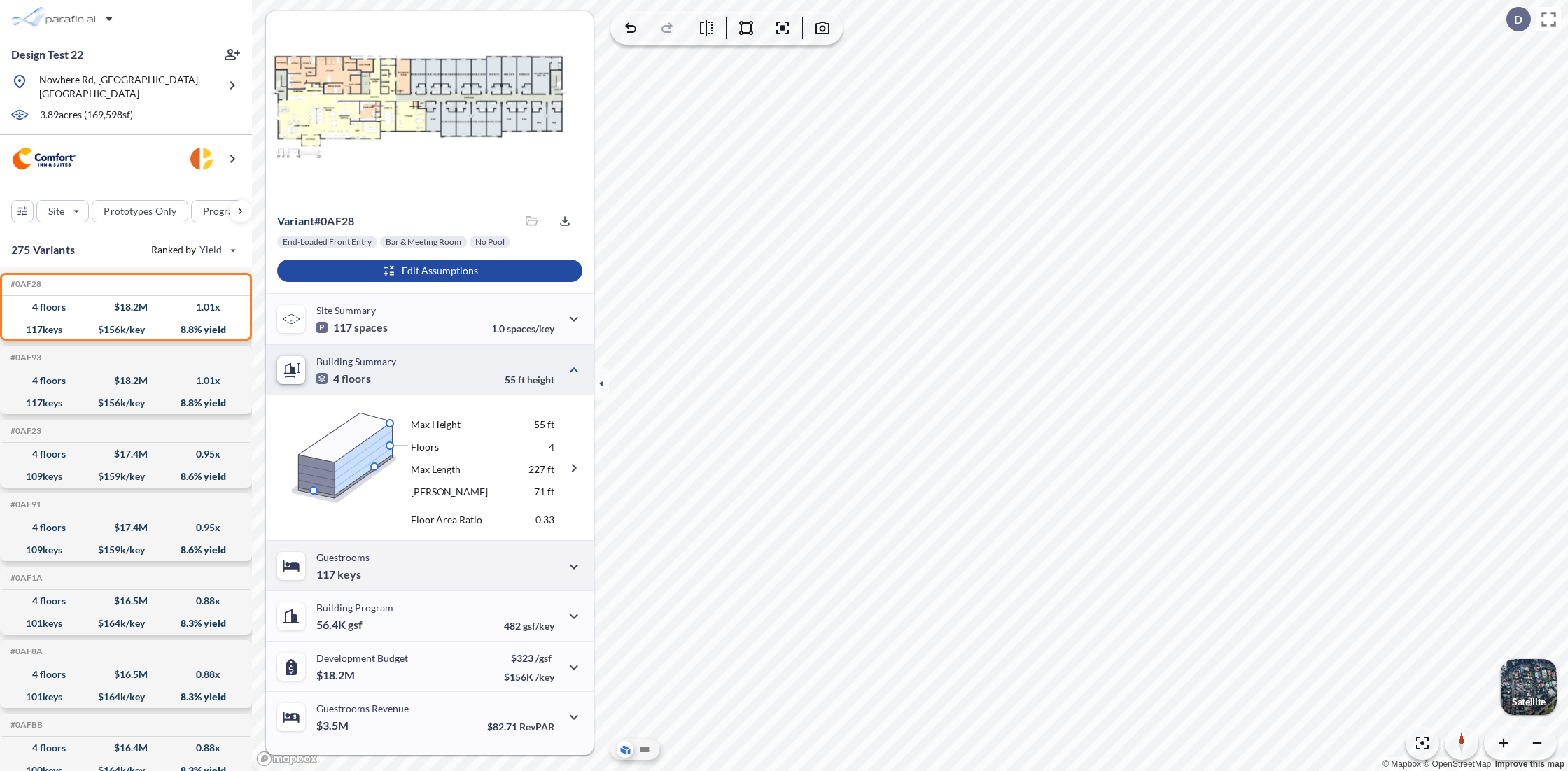
scroll to position [86, 0]
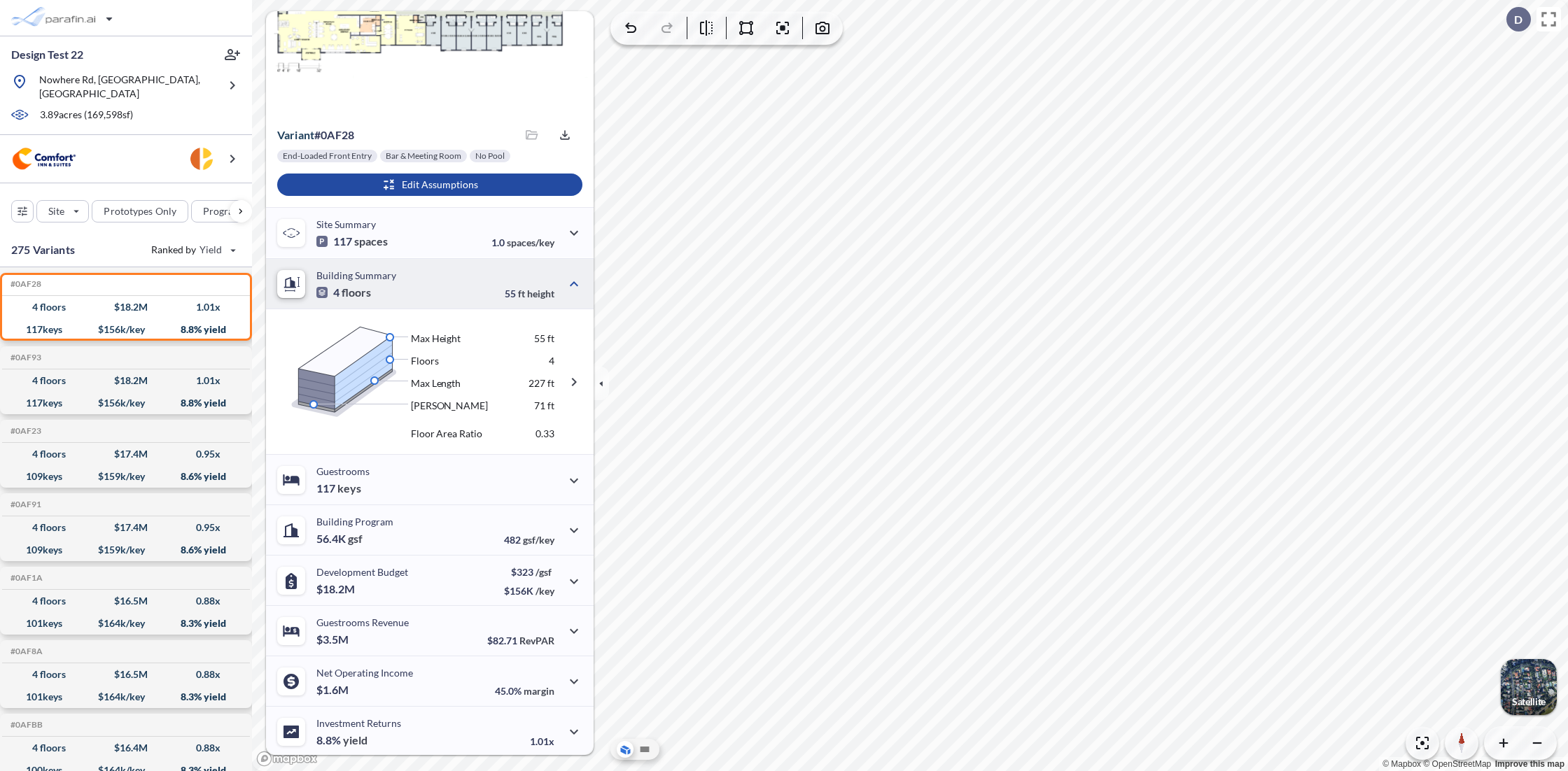
click at [572, 281] on icon "button" at bounding box center [574, 284] width 17 height 17
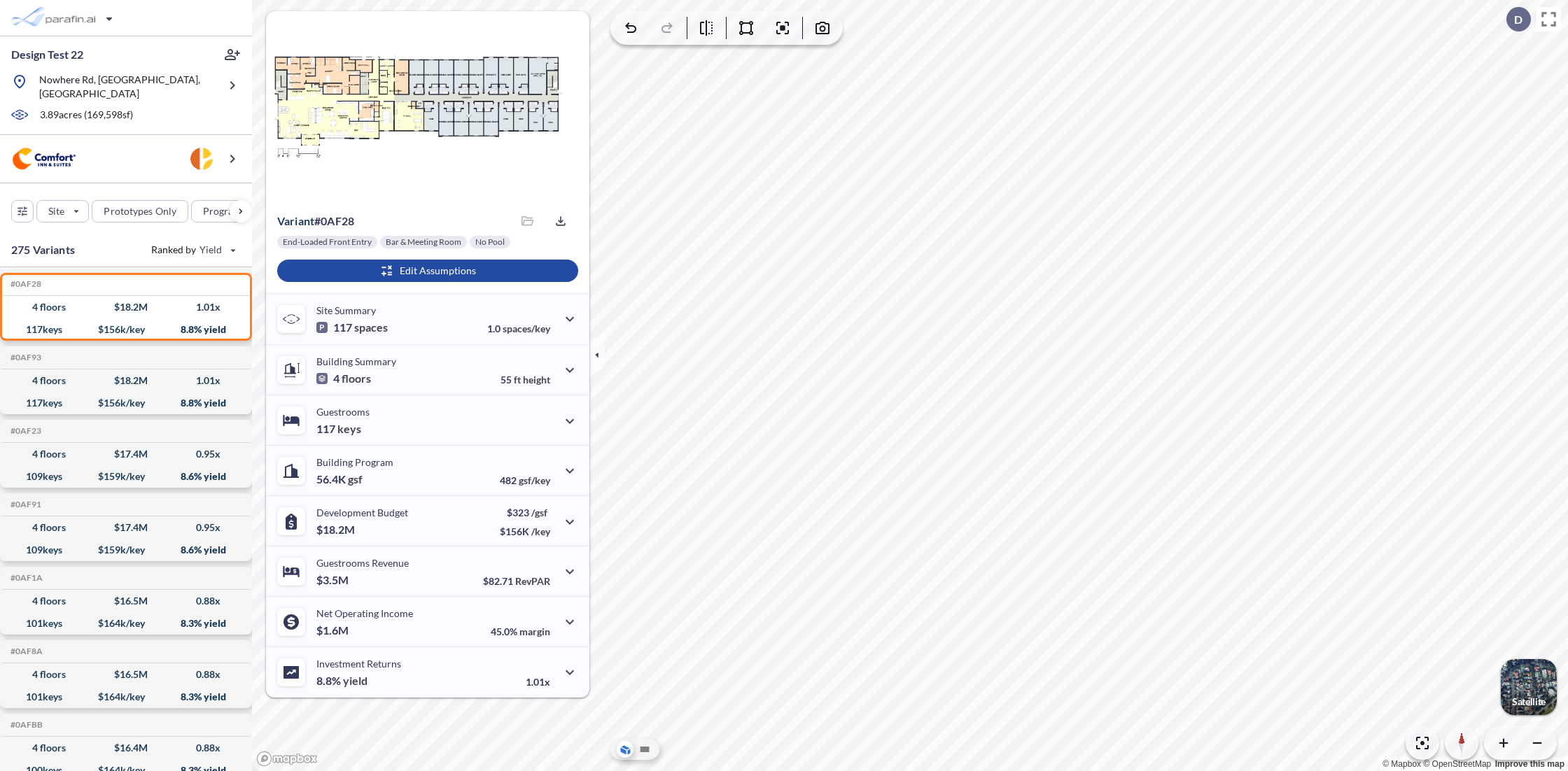
scroll to position [0, 0]
click at [572, 418] on icon "button" at bounding box center [570, 421] width 17 height 17
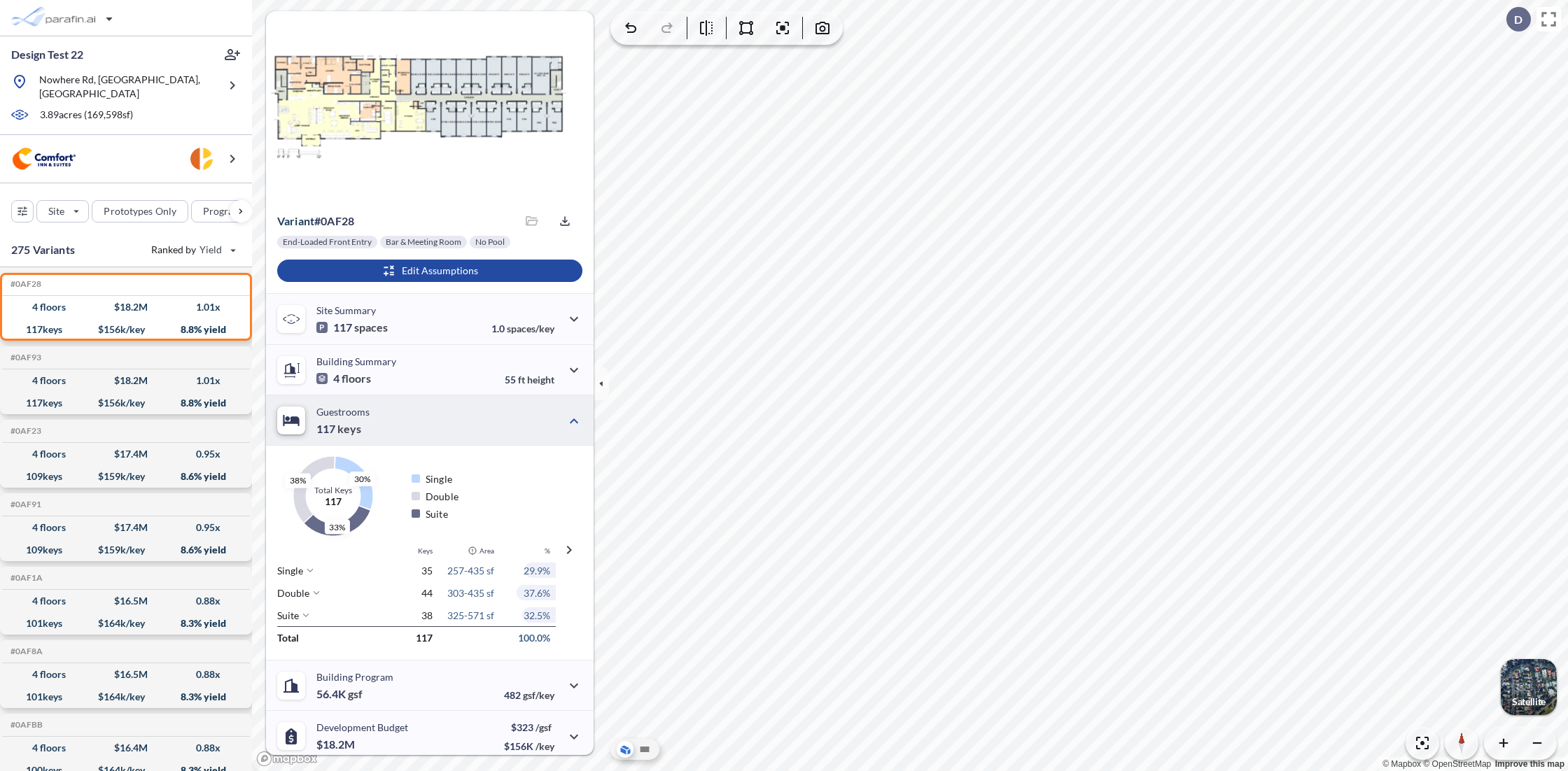
scroll to position [156, 0]
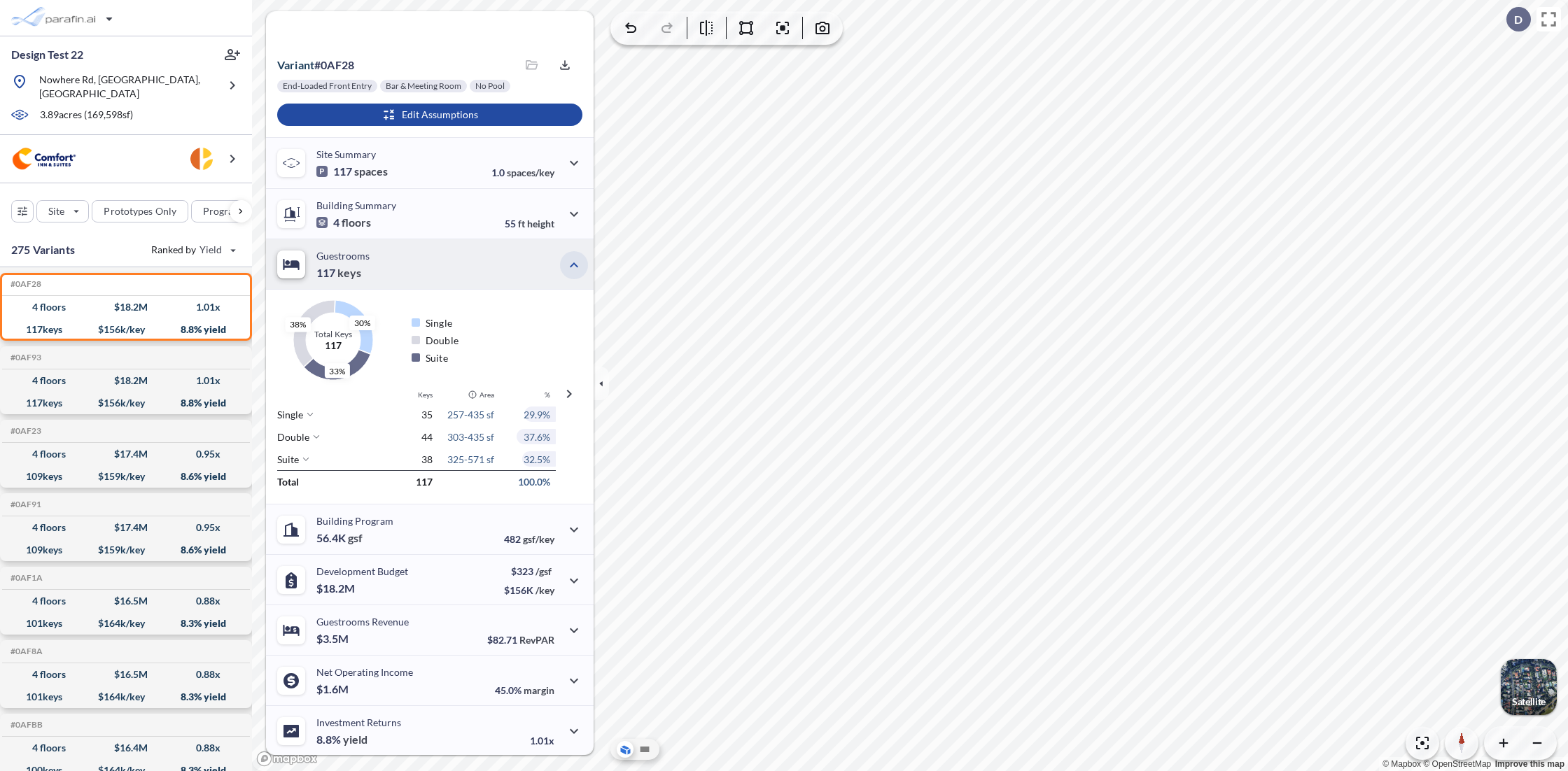
click at [570, 272] on icon "button" at bounding box center [574, 265] width 17 height 17
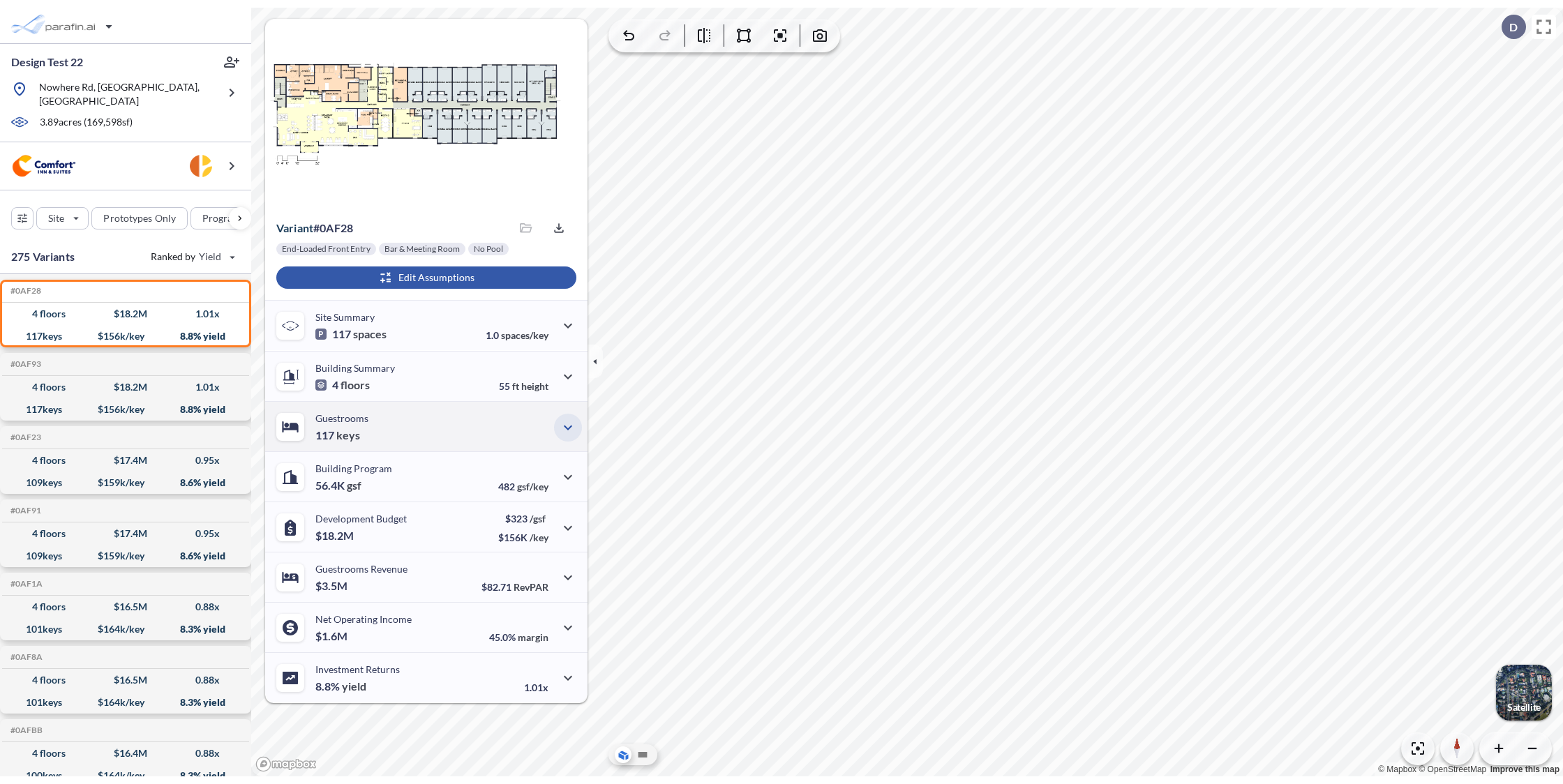
scroll to position [0, 0]
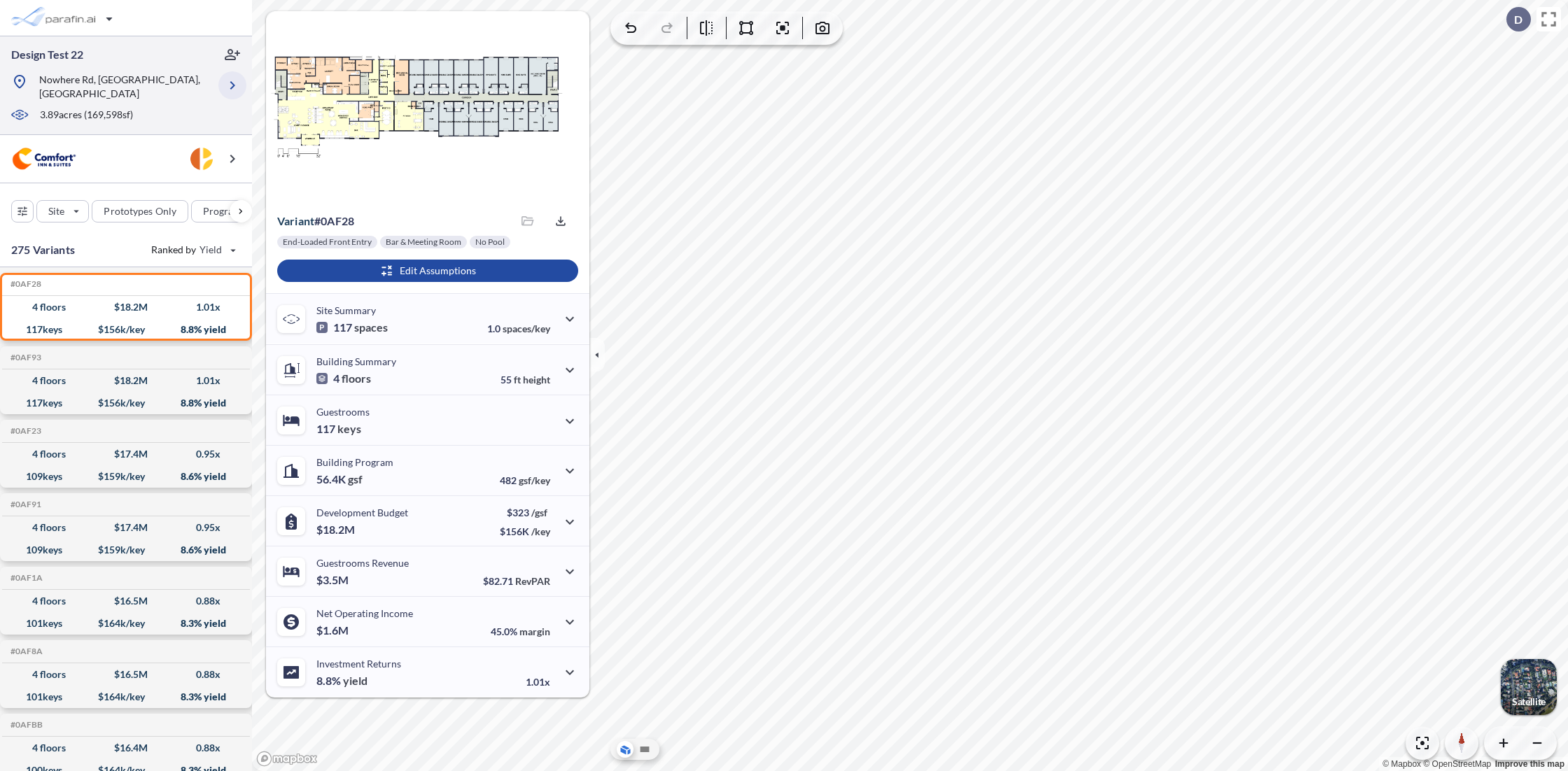
click at [229, 77] on icon "button" at bounding box center [232, 85] width 17 height 17
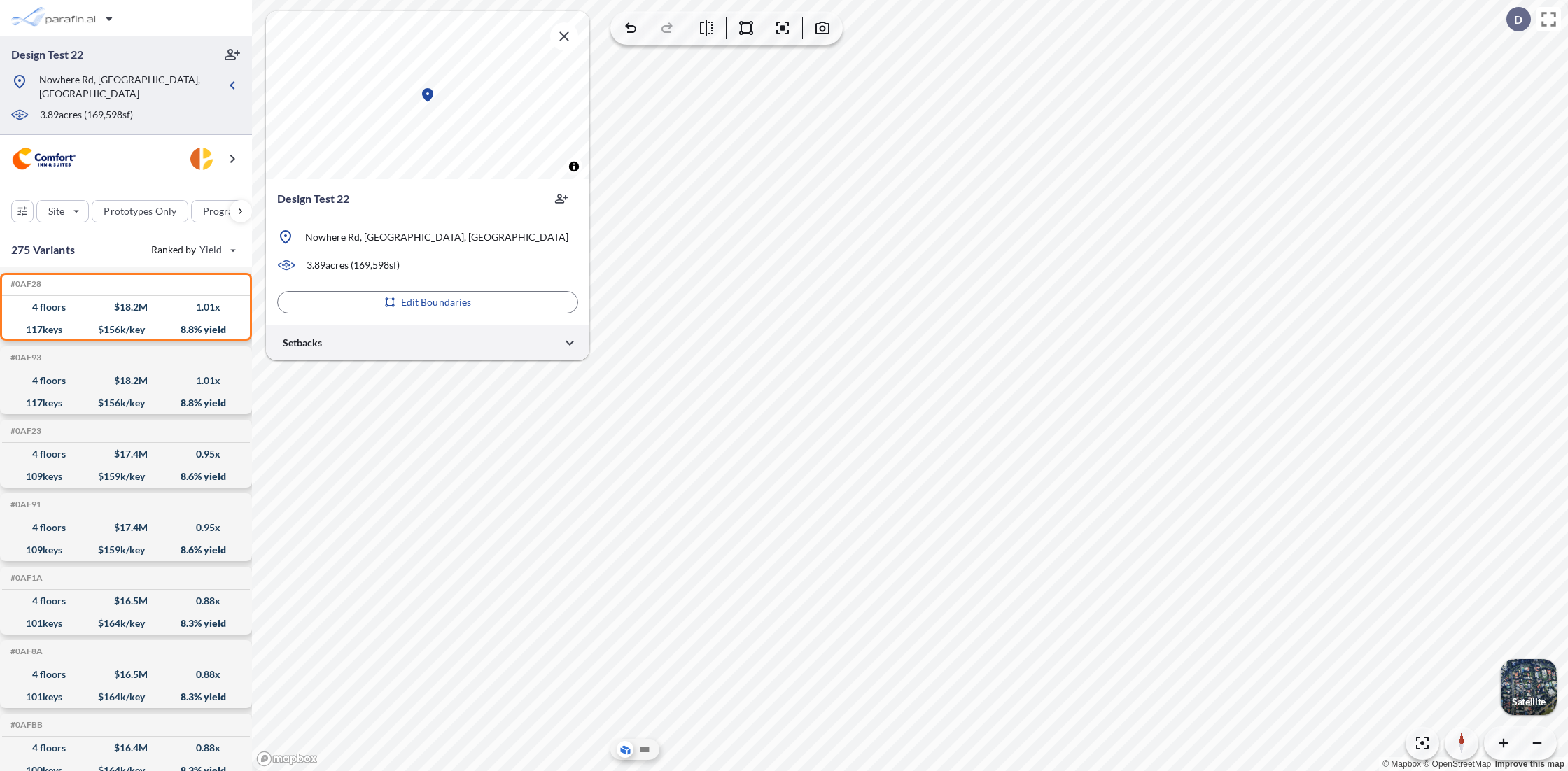
click at [472, 350] on div at bounding box center [427, 343] width 324 height 36
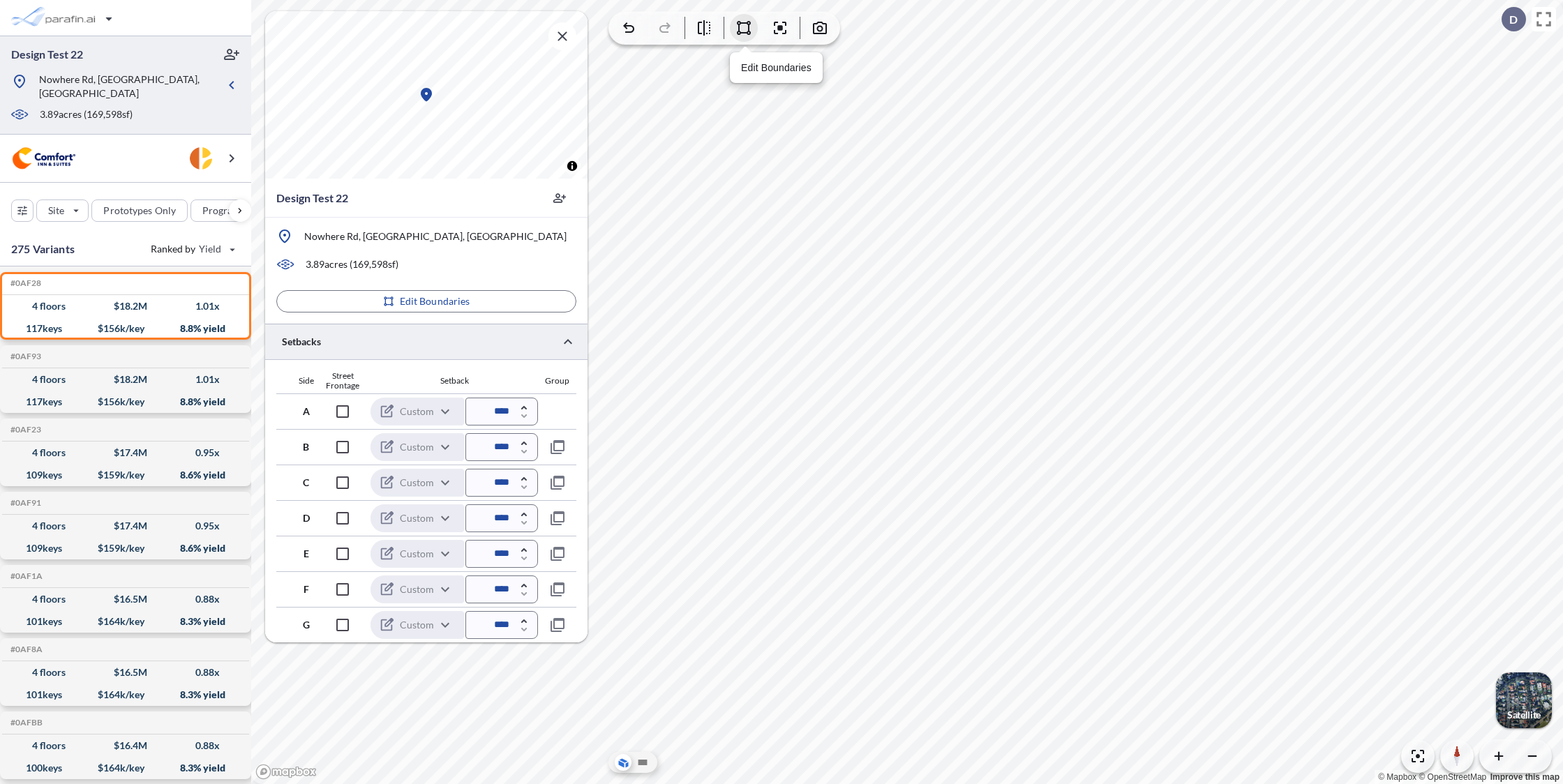
click at [743, 32] on icon "button" at bounding box center [744, 28] width 17 height 17
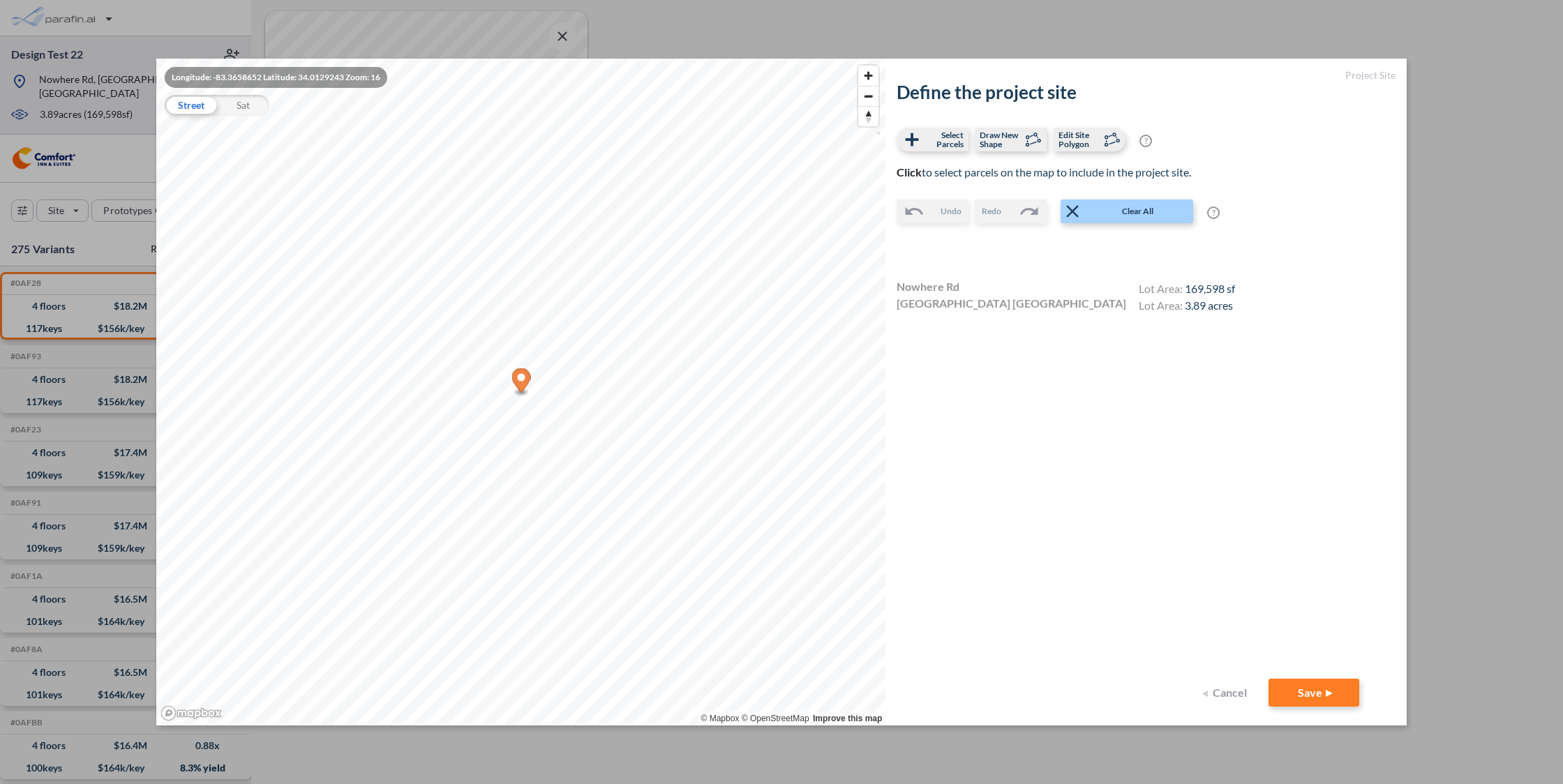
click at [977, 692] on button "Cancel" at bounding box center [1226, 693] width 56 height 28
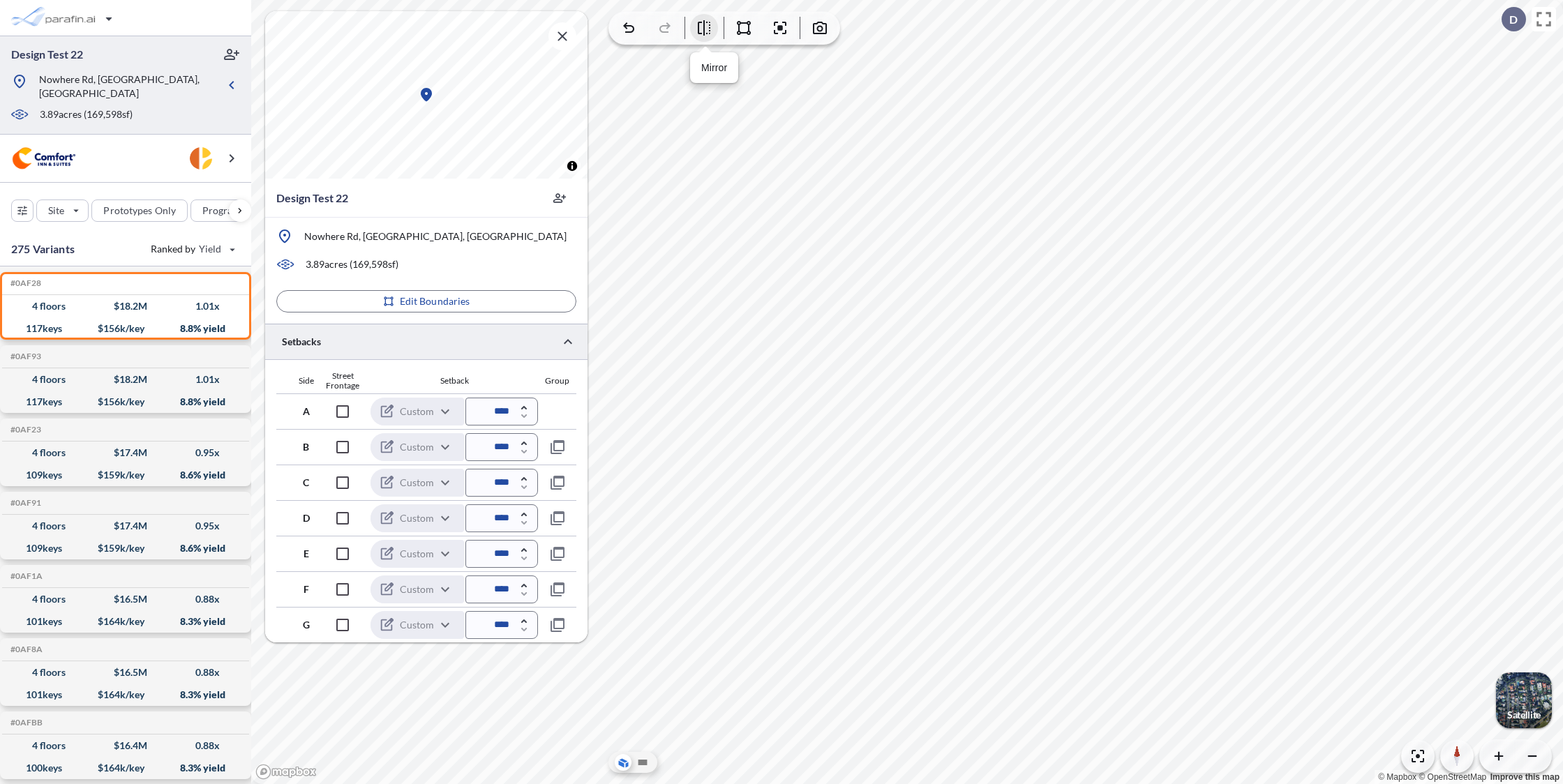
click at [704, 29] on icon "button" at bounding box center [704, 28] width 17 height 17
click at [782, 29] on icon "button" at bounding box center [780, 28] width 4 height 4
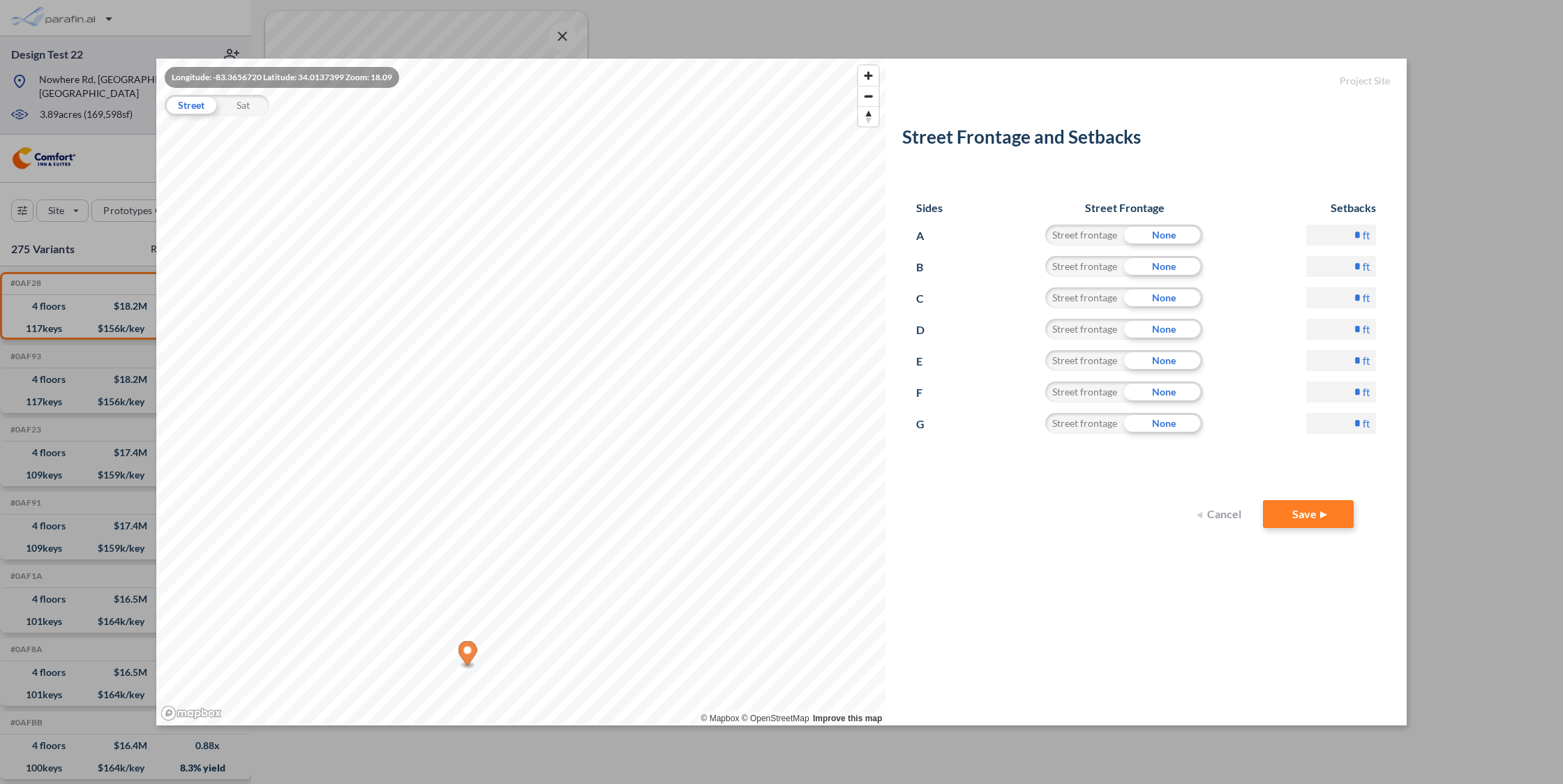
click at [1233, 517] on button "Cancel" at bounding box center [1221, 514] width 56 height 28
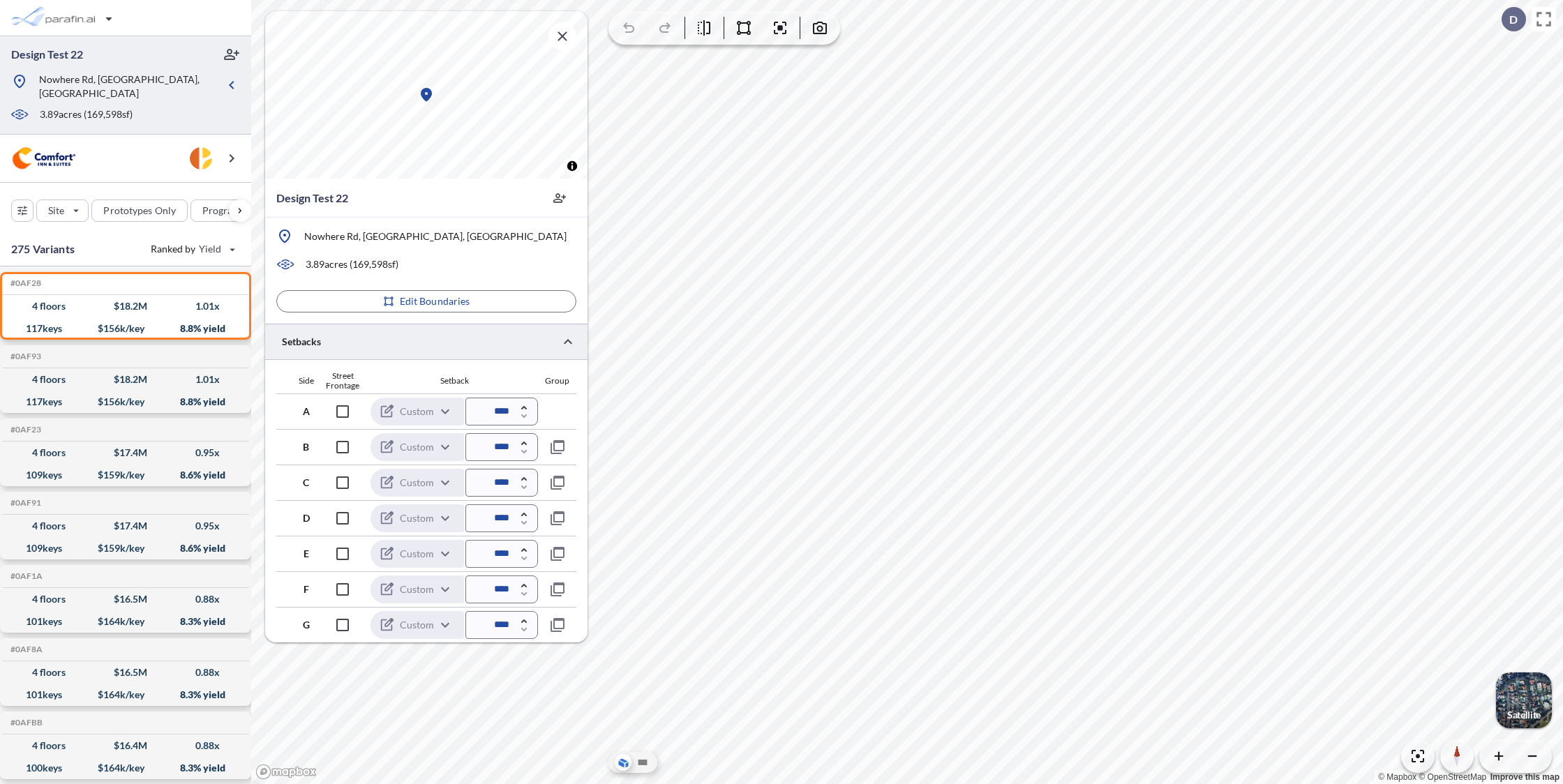
click at [413, 340] on div at bounding box center [426, 341] width 323 height 36
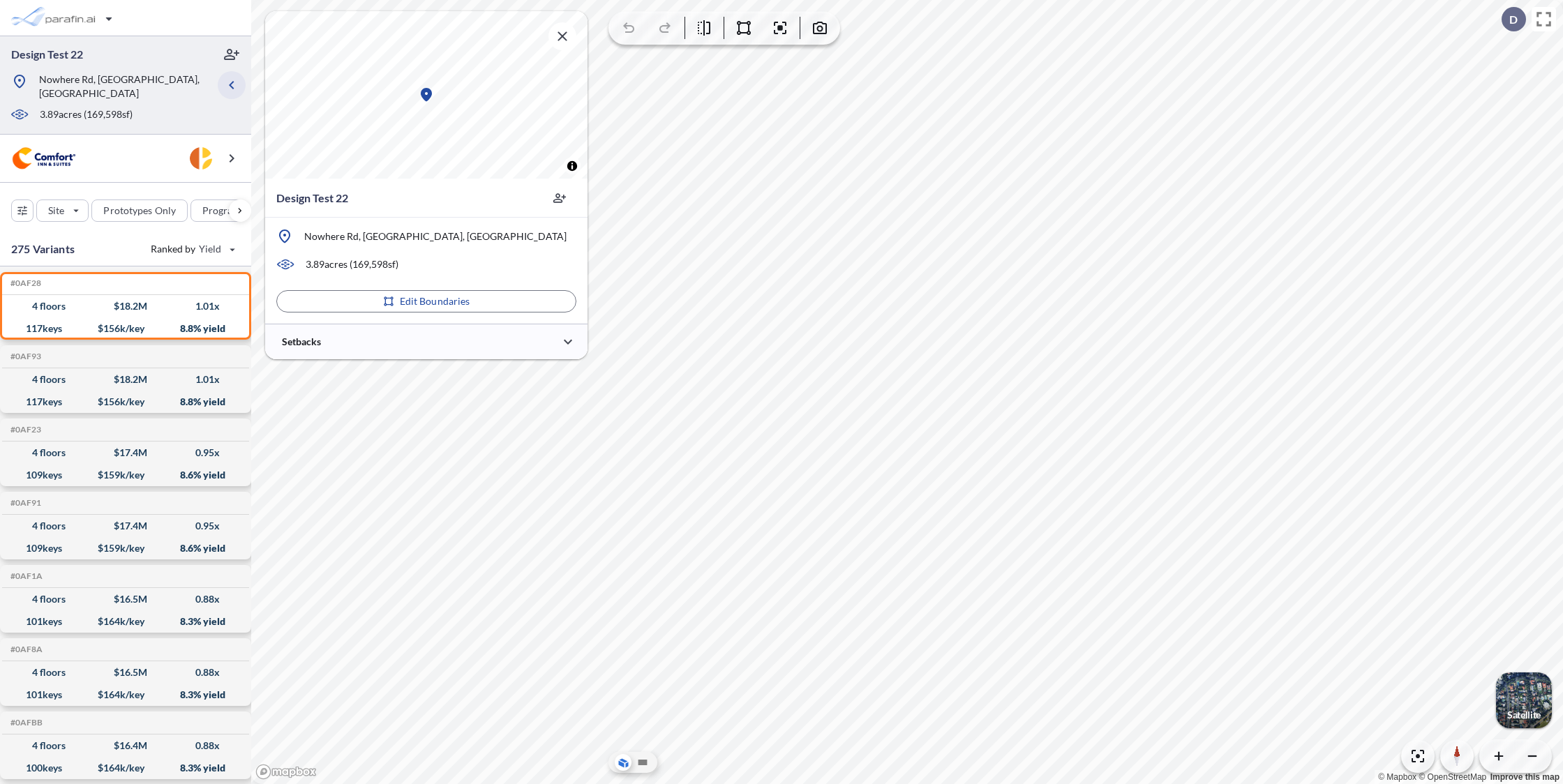
click at [223, 76] on icon "button" at bounding box center [231, 84] width 17 height 17
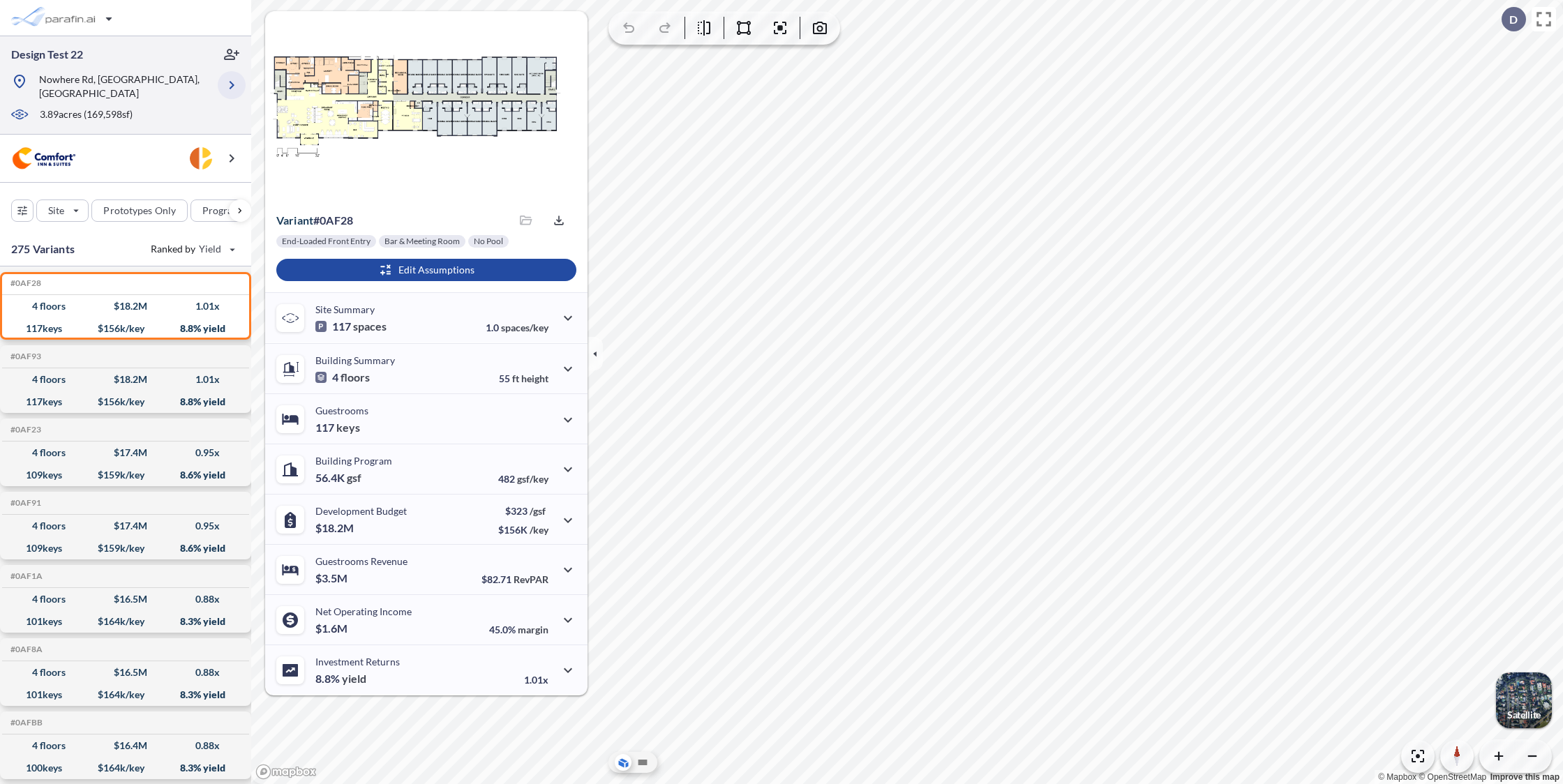
click at [229, 80] on icon "button" at bounding box center [231, 84] width 17 height 17
click at [229, 81] on icon "button" at bounding box center [231, 85] width 5 height 8
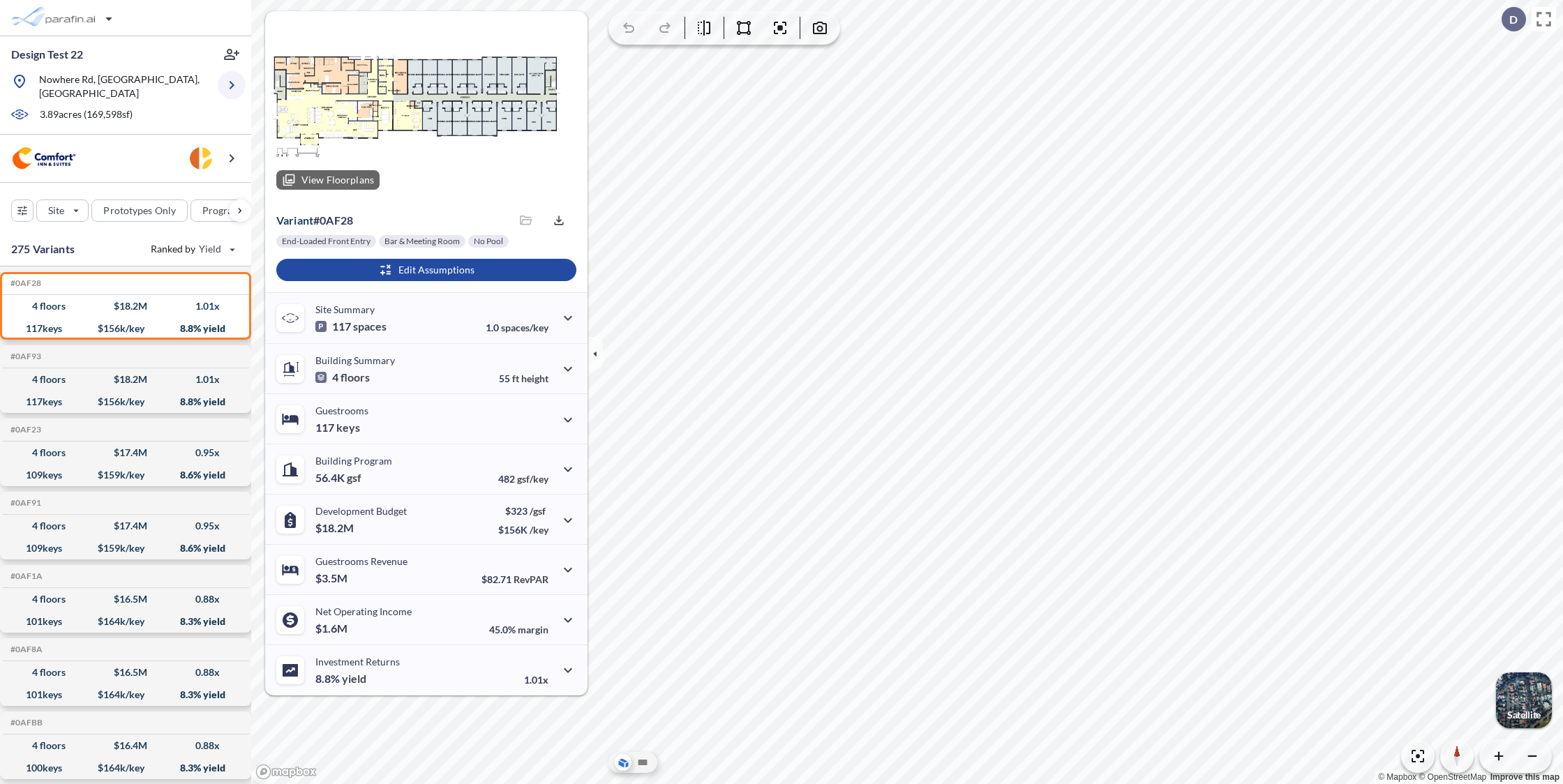
click at [231, 82] on icon "button" at bounding box center [231, 84] width 17 height 17
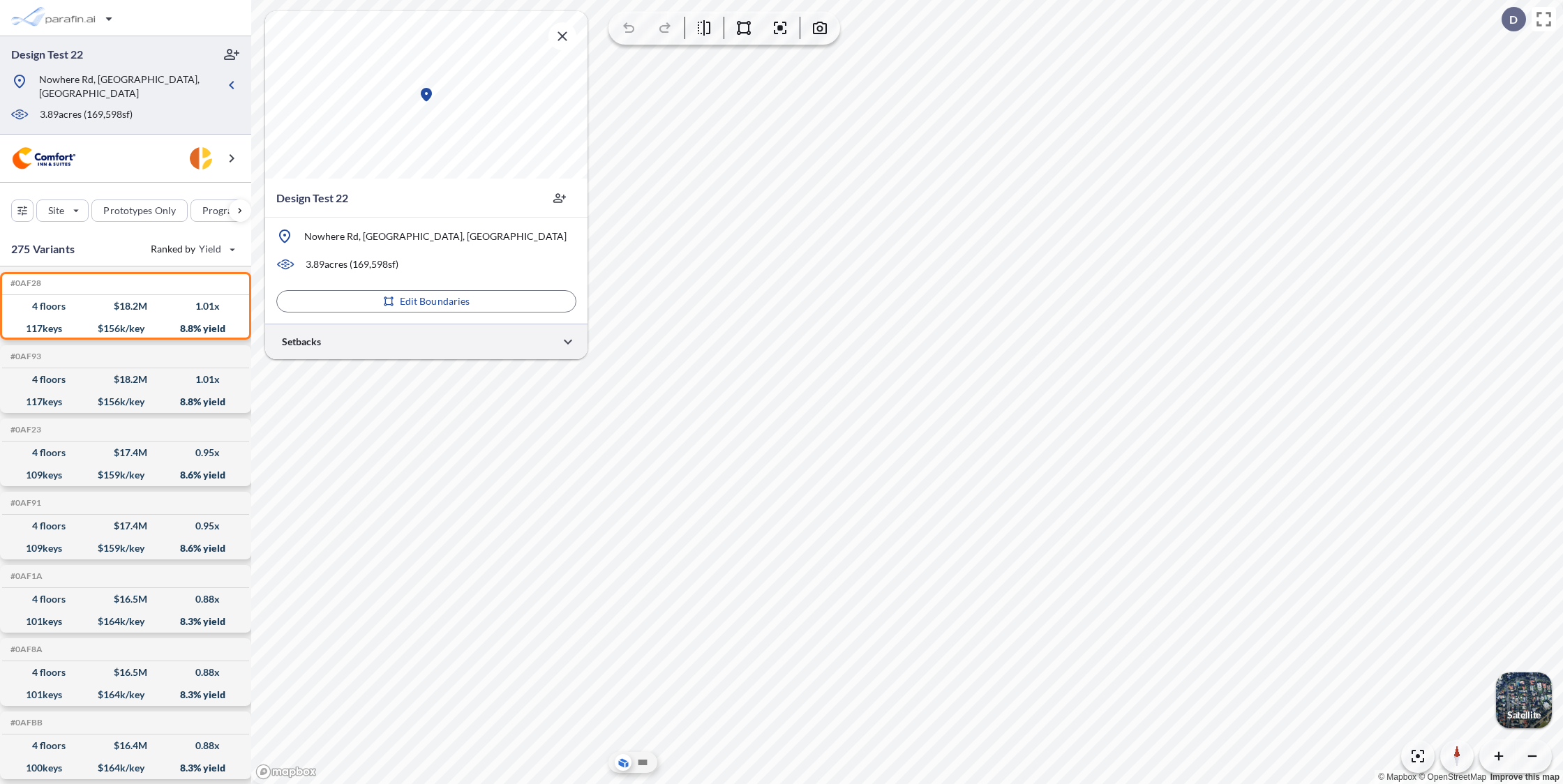
click at [436, 342] on div at bounding box center [426, 341] width 323 height 36
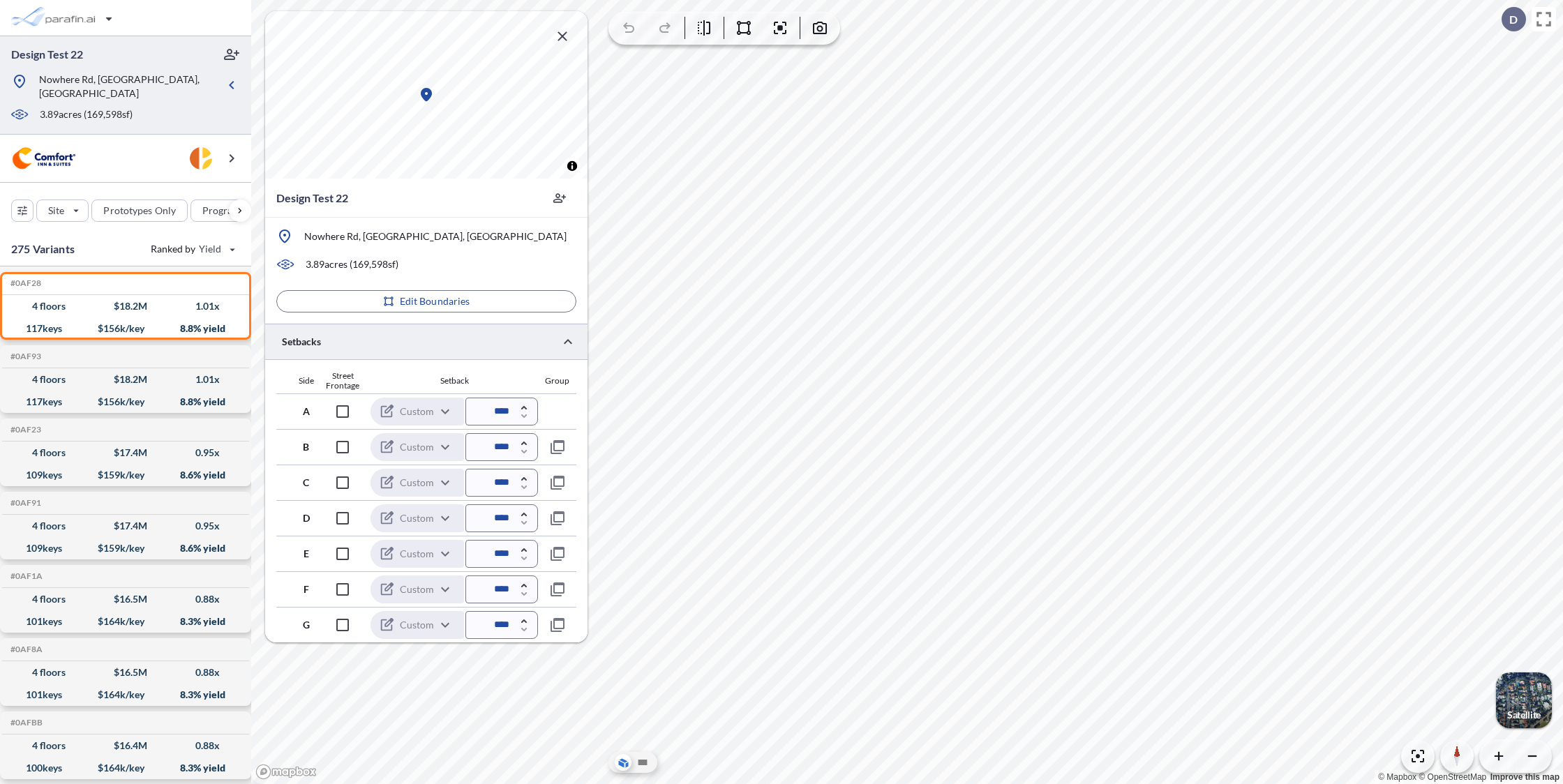
click at [561, 32] on icon "button" at bounding box center [562, 36] width 17 height 17
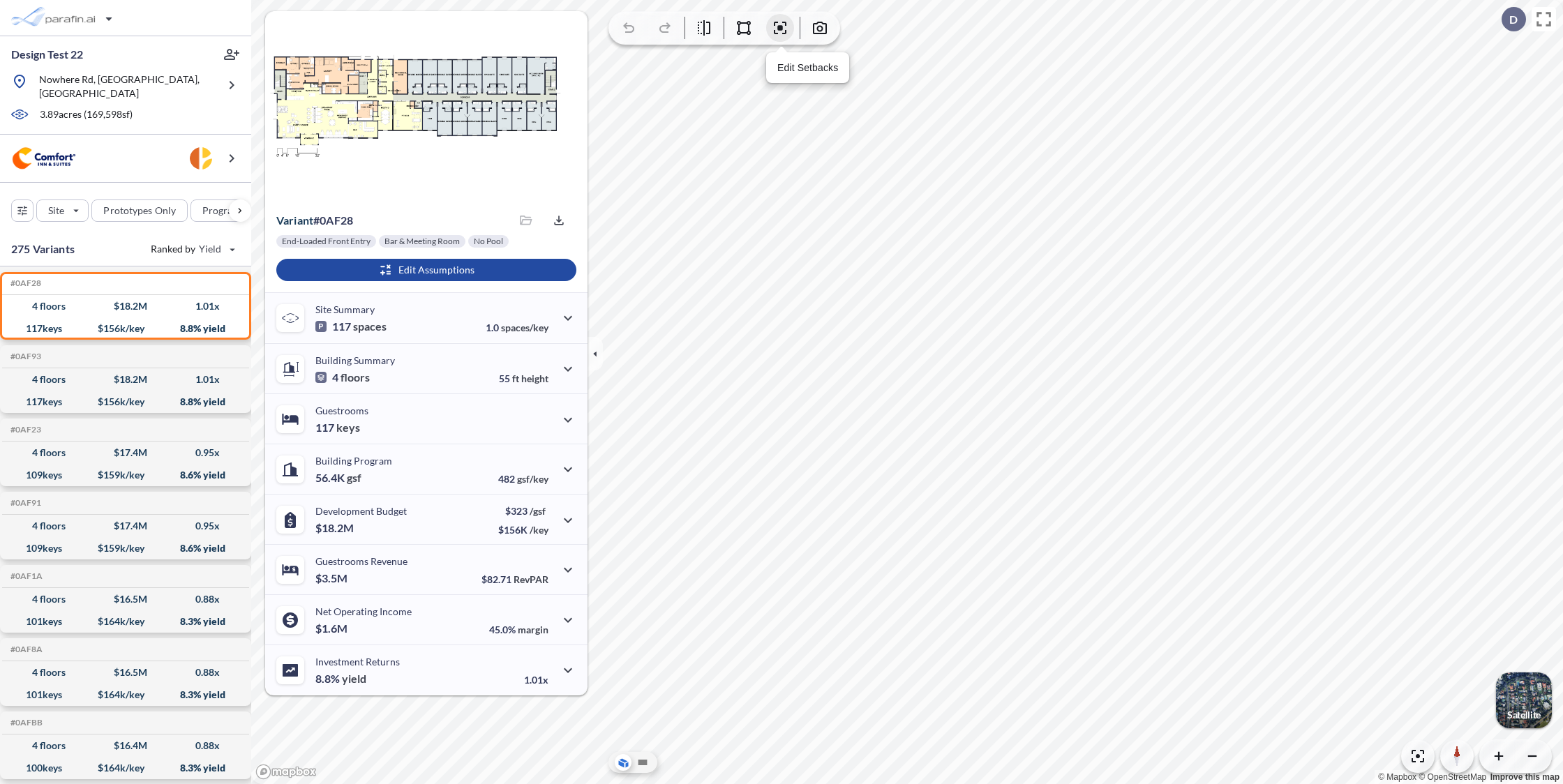
click at [782, 33] on icon "button" at bounding box center [780, 28] width 13 height 13
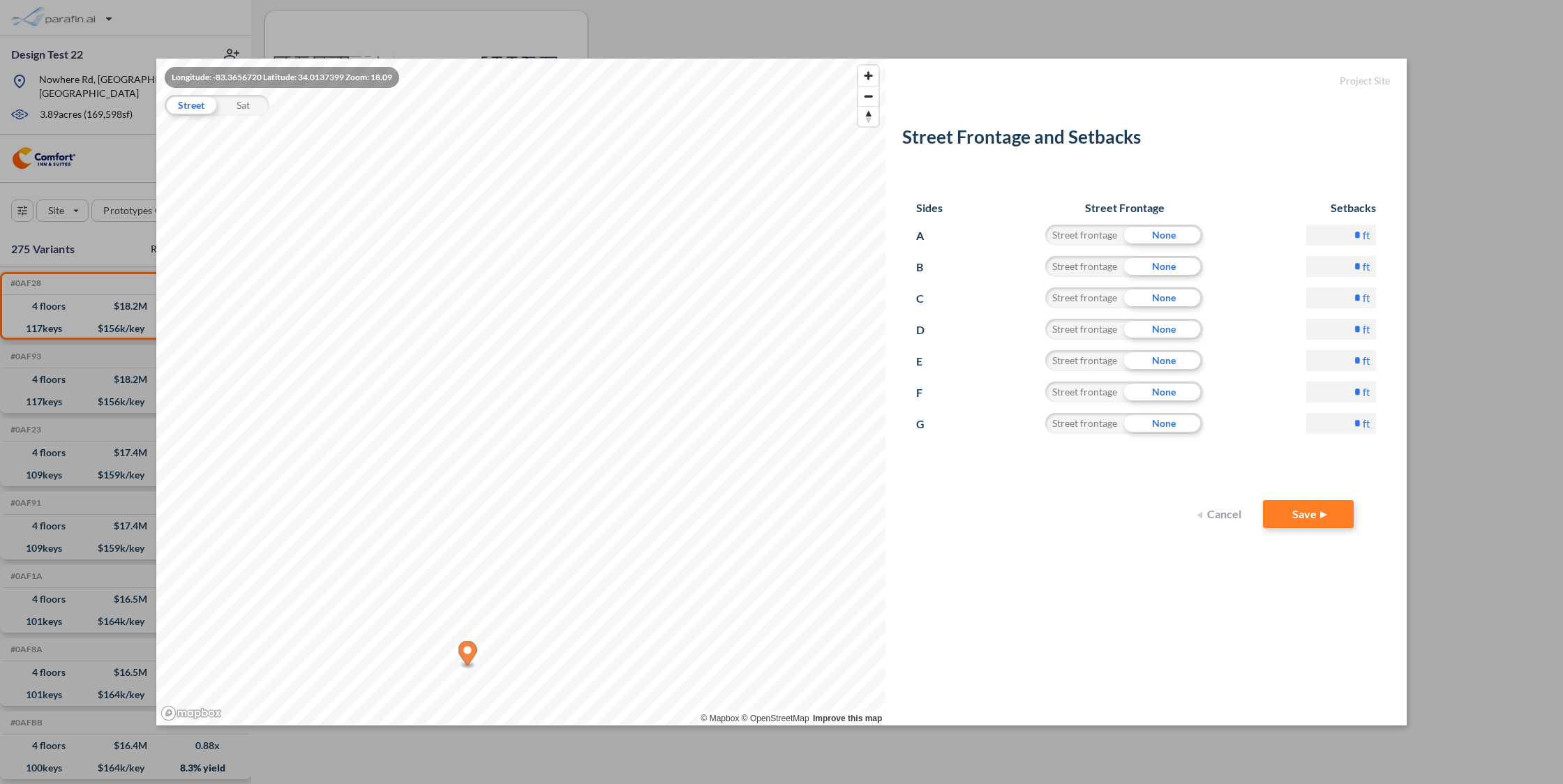
click at [1221, 506] on button "Cancel" at bounding box center [1221, 514] width 56 height 28
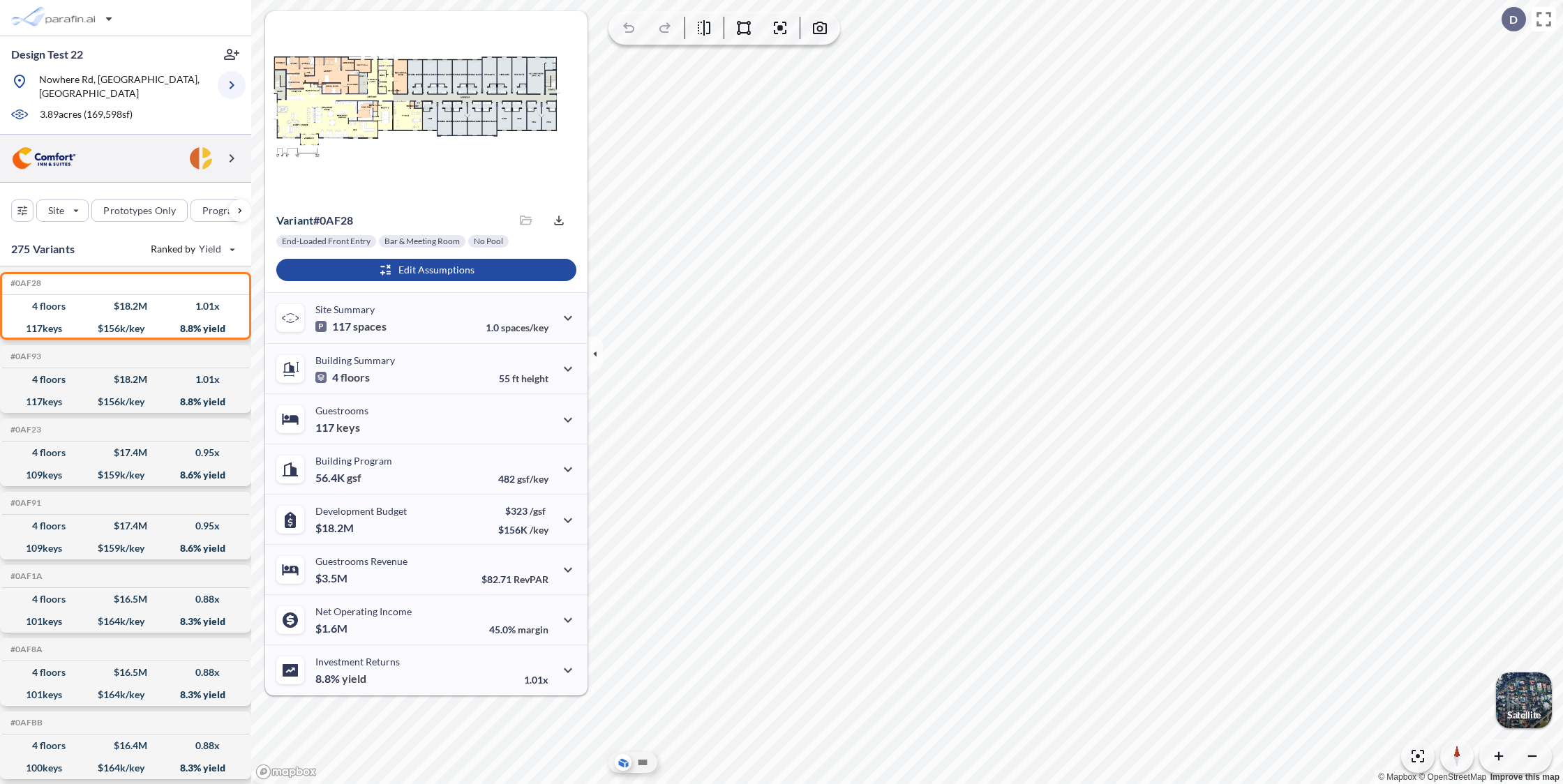
click at [233, 71] on button "button" at bounding box center [231, 85] width 28 height 28
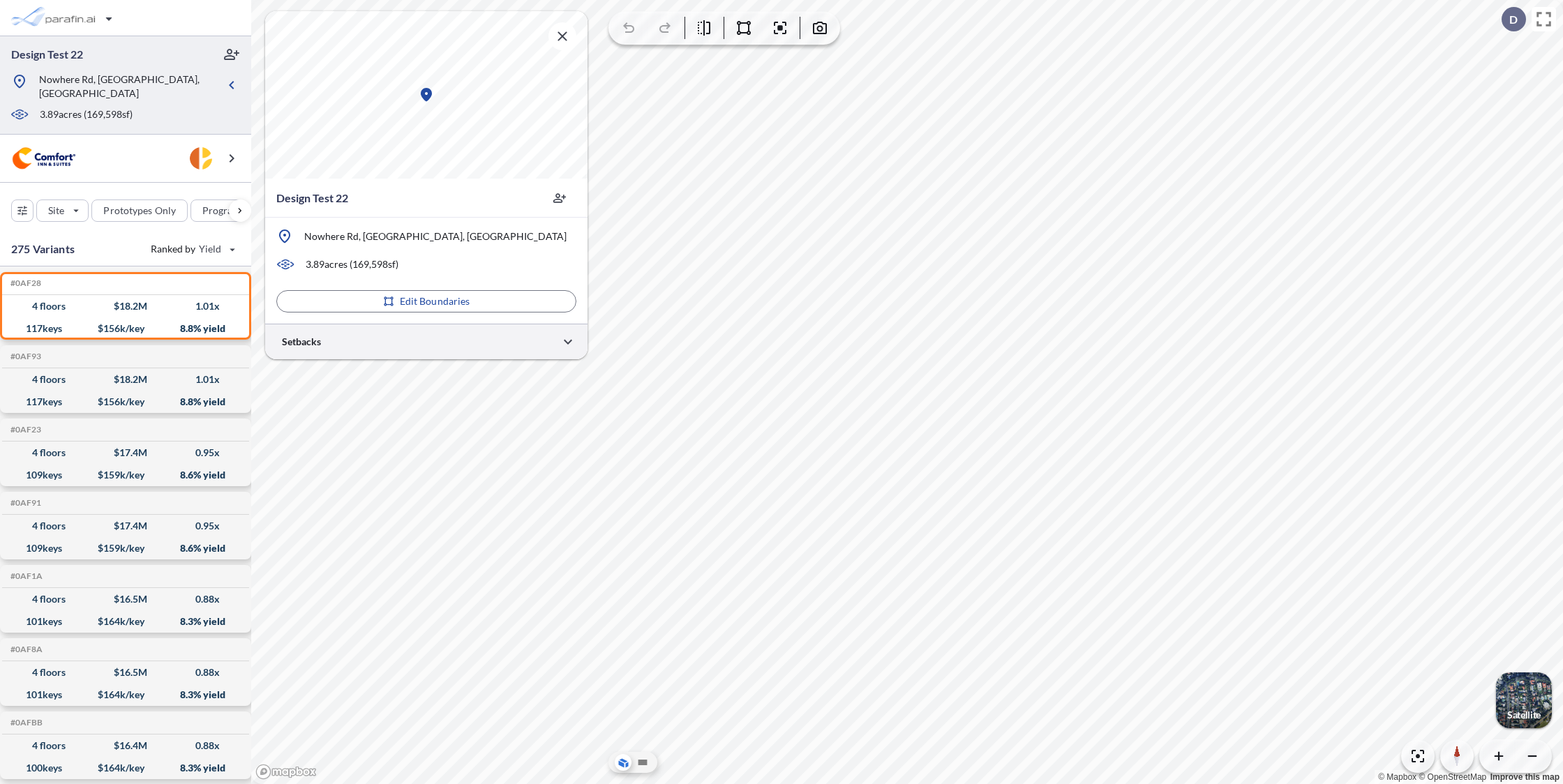
click at [428, 353] on div at bounding box center [426, 341] width 323 height 36
